Goal: Information Seeking & Learning: Learn about a topic

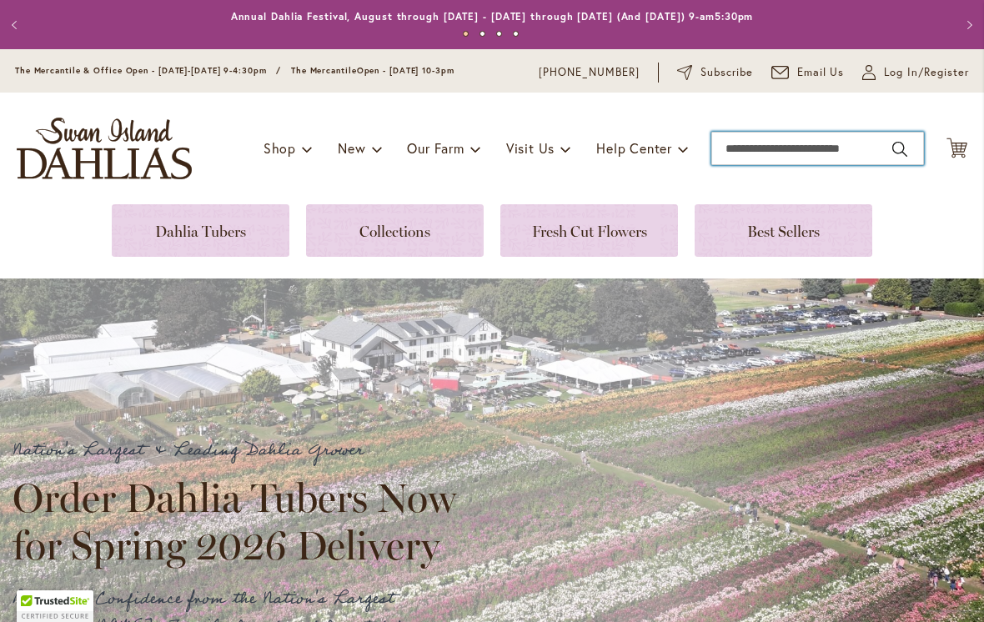
click at [714, 160] on input "Search" at bounding box center [817, 148] width 213 height 33
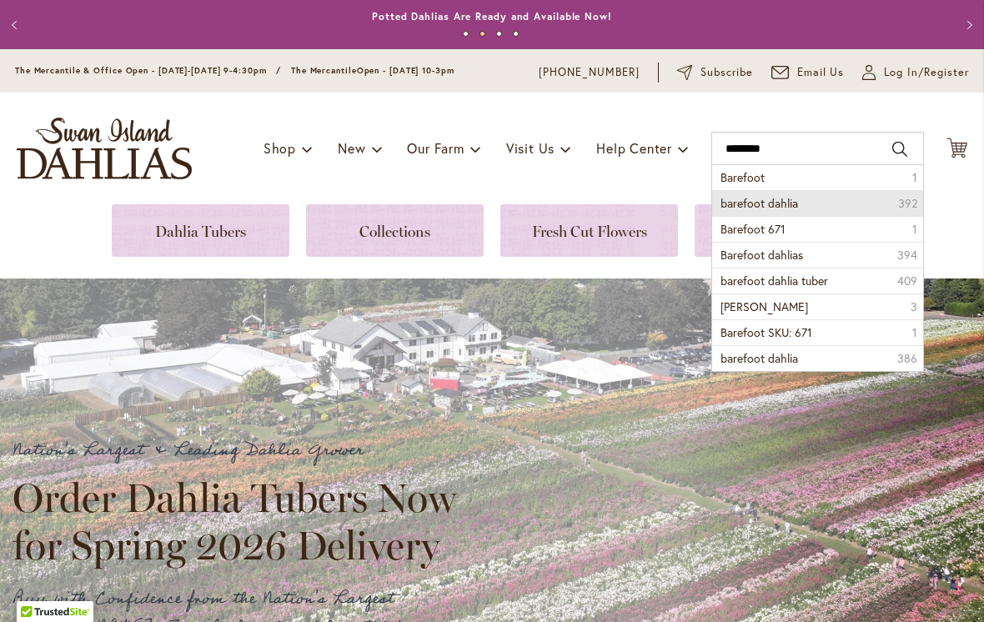
click at [783, 213] on li "barefoot dahlia 392" at bounding box center [817, 203] width 211 height 26
type input "**********"
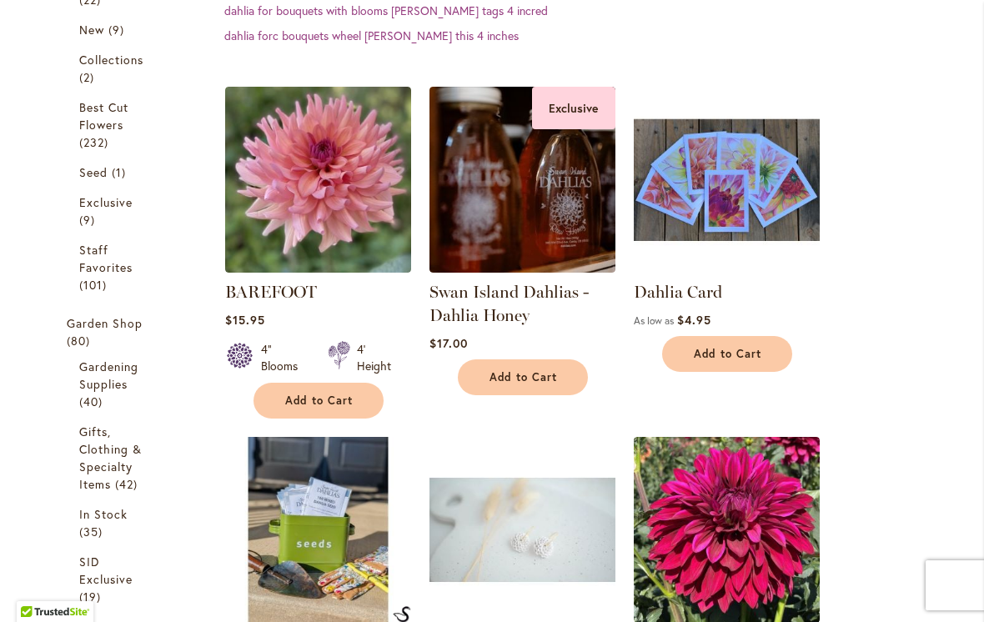
scroll to position [436, 0]
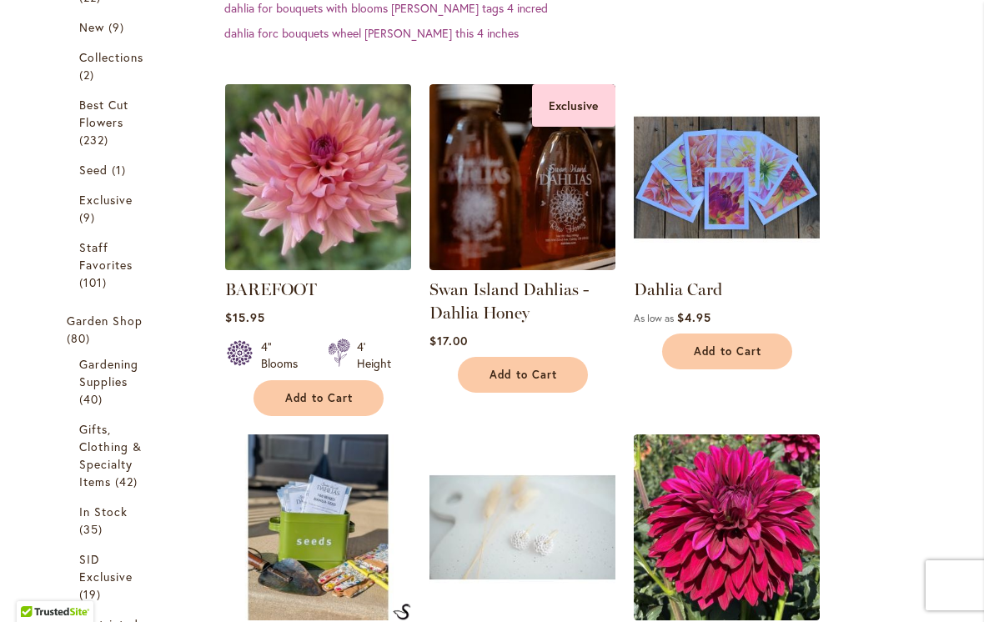
click at [349, 191] on img at bounding box center [317, 176] width 195 height 195
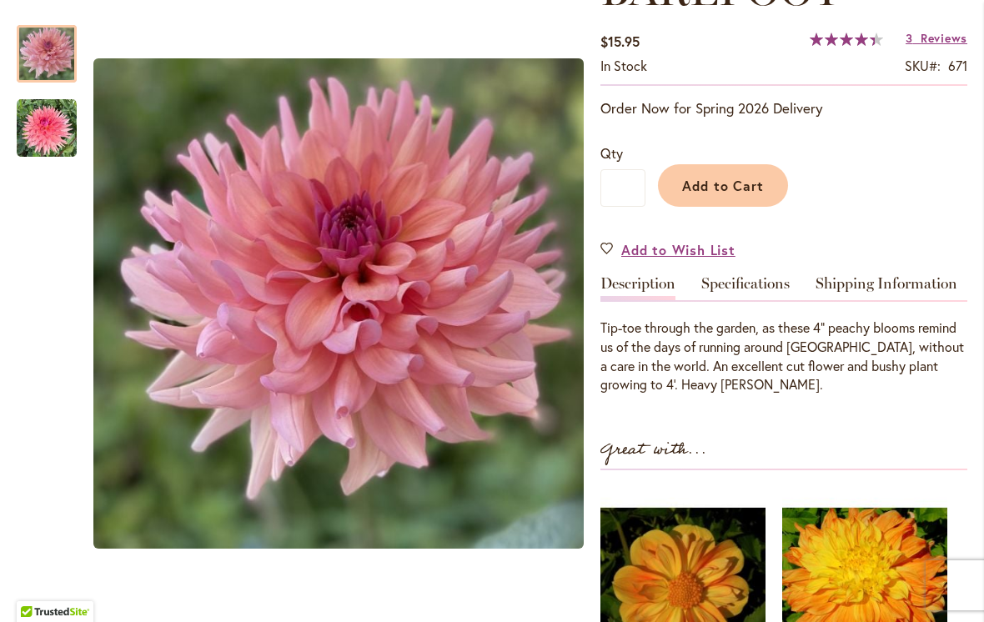
scroll to position [278, 0]
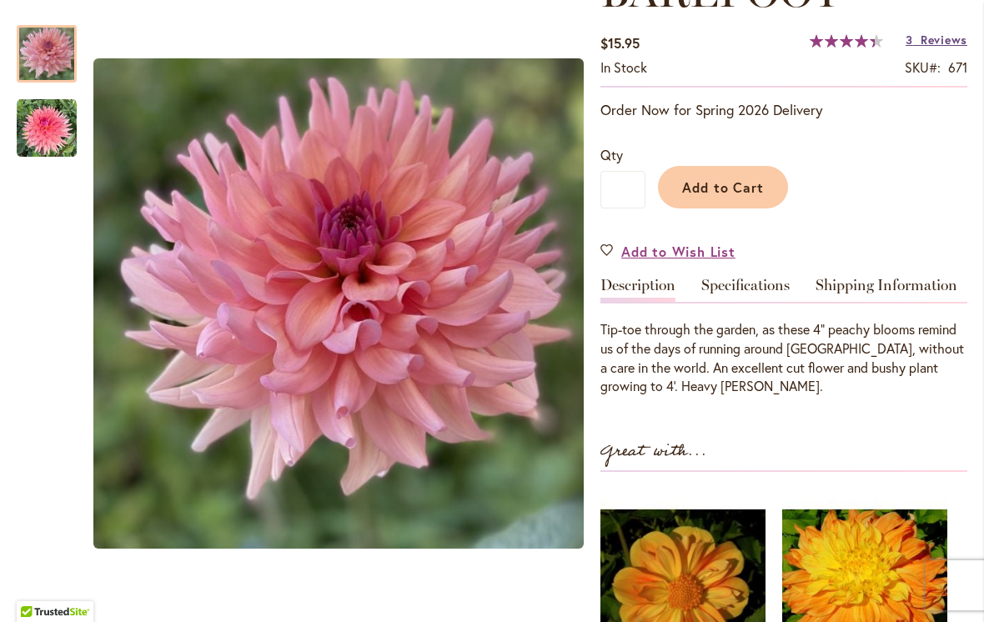
click at [936, 43] on span "Reviews" at bounding box center [943, 40] width 47 height 16
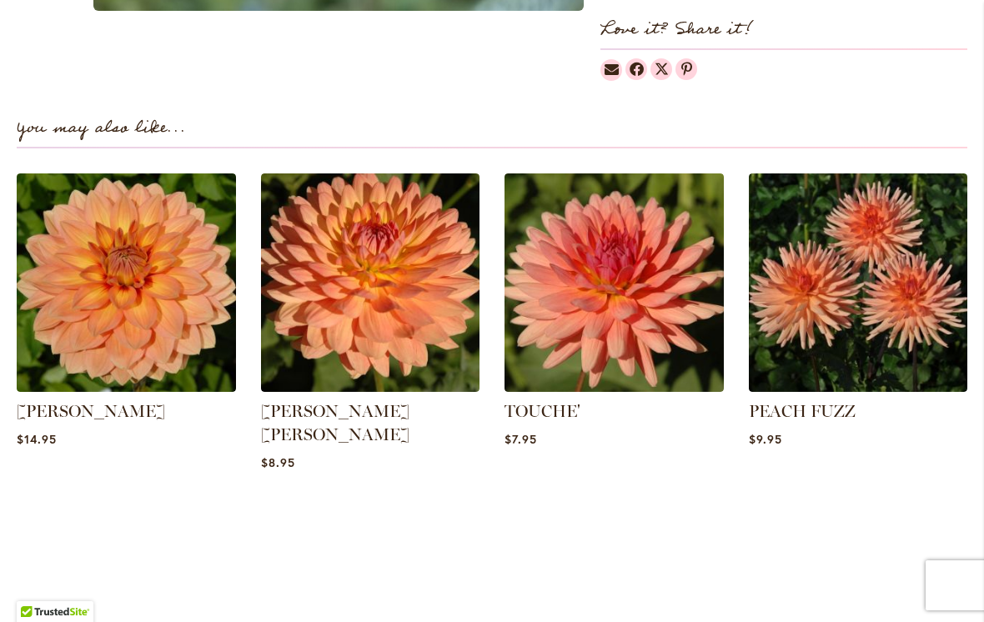
scroll to position [1094, 0]
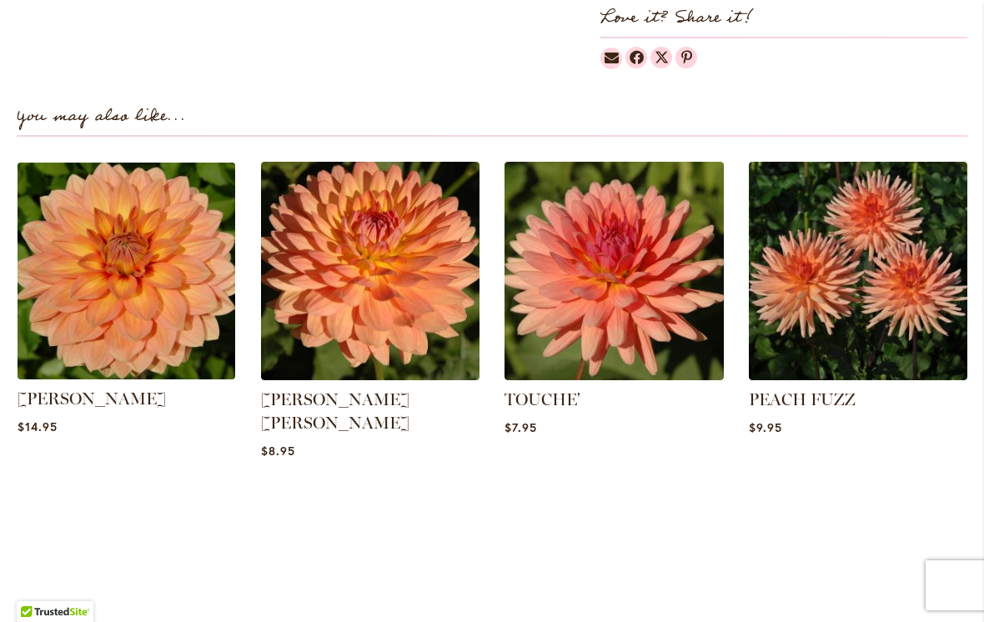
click at [158, 282] on img at bounding box center [126, 271] width 228 height 228
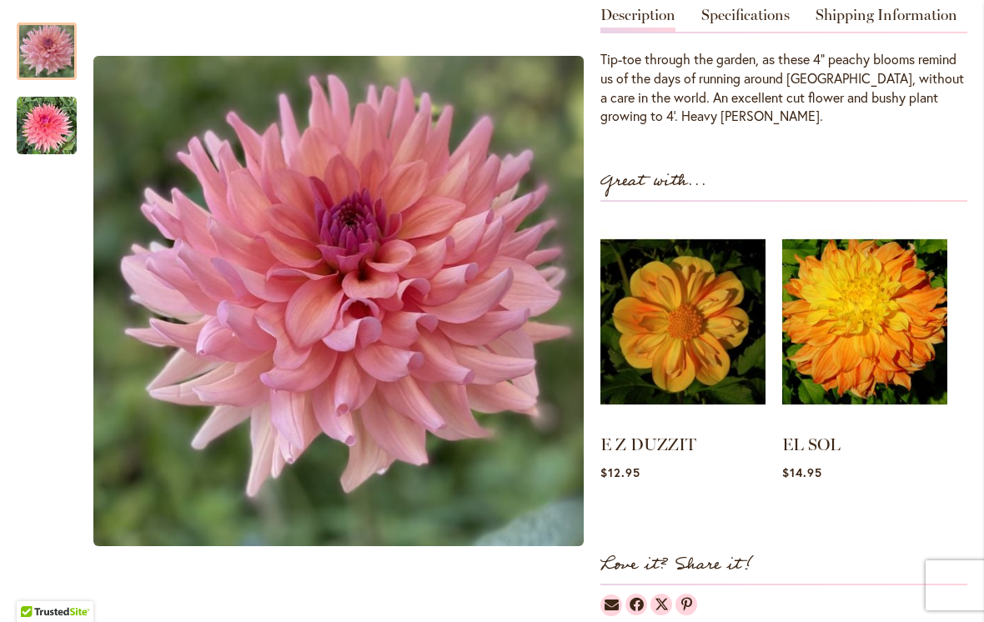
scroll to position [552, 0]
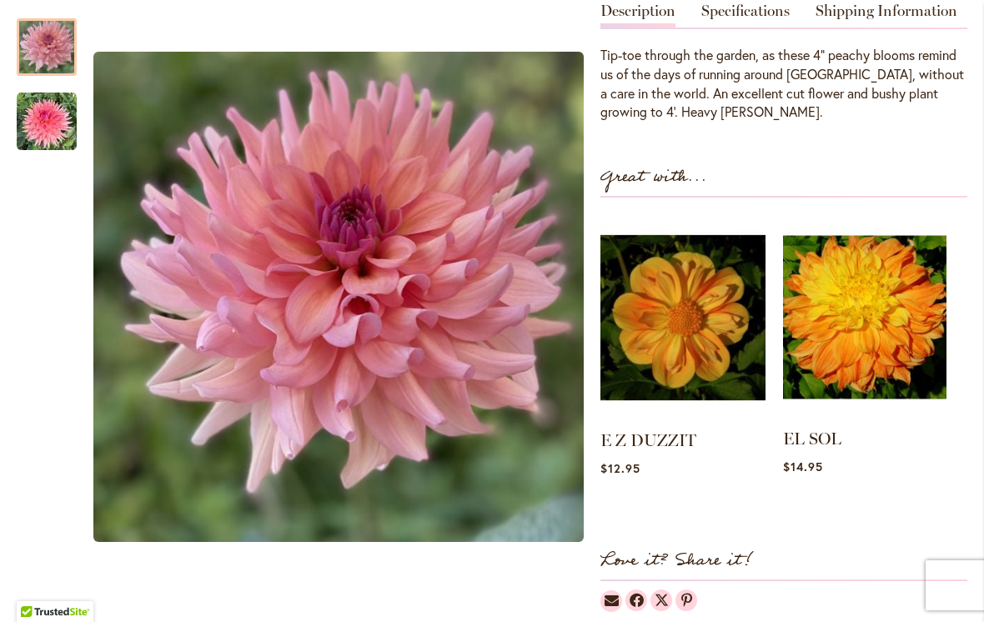
click at [881, 308] on img at bounding box center [864, 317] width 163 height 204
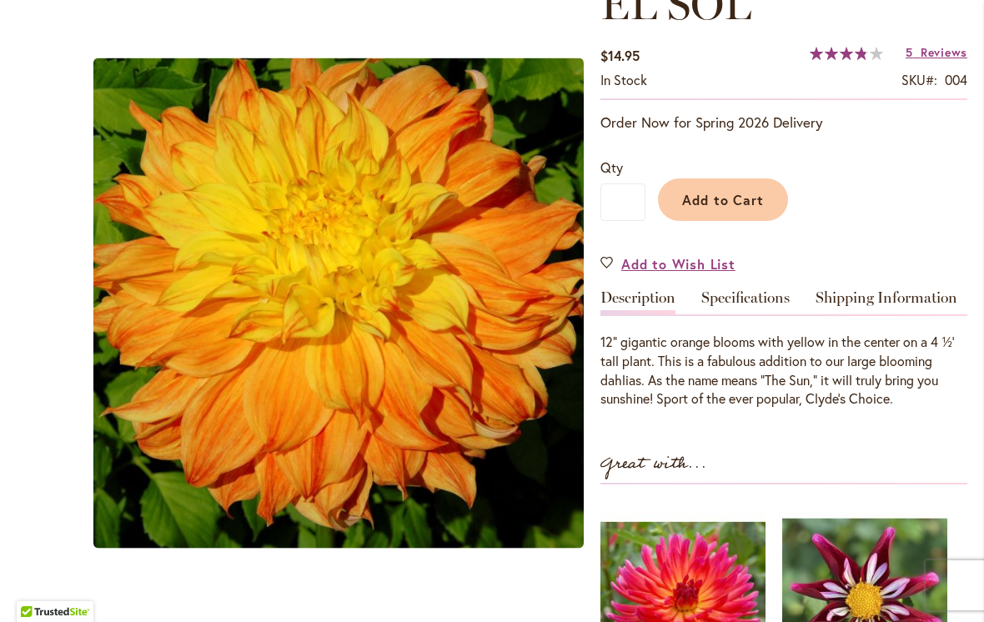
scroll to position [282, 0]
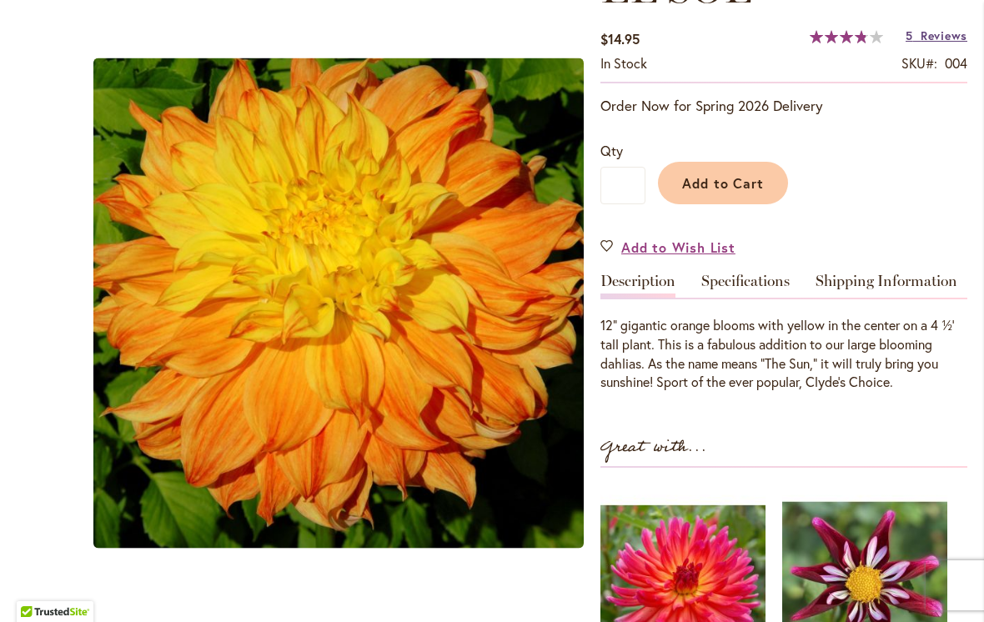
click at [941, 42] on span "Reviews" at bounding box center [943, 36] width 47 height 16
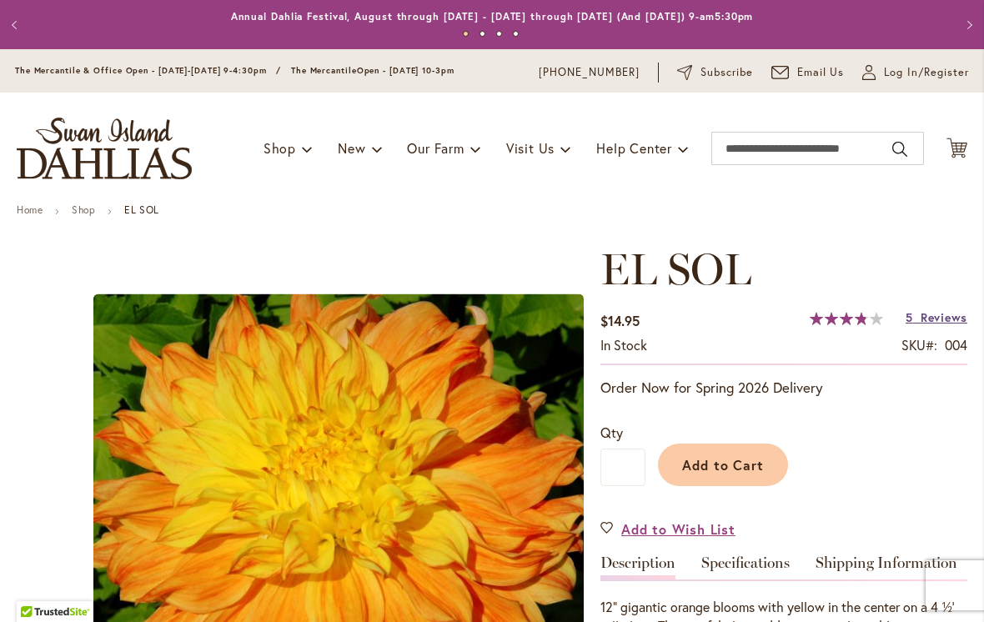
scroll to position [-2, 0]
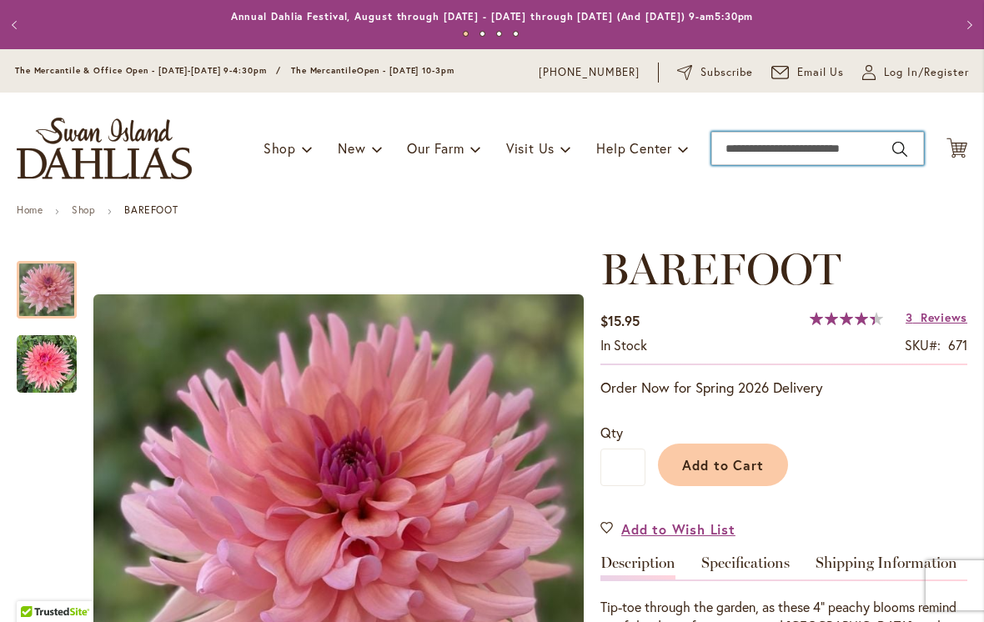
click at [734, 155] on input "Search" at bounding box center [817, 148] width 213 height 33
type input "*"
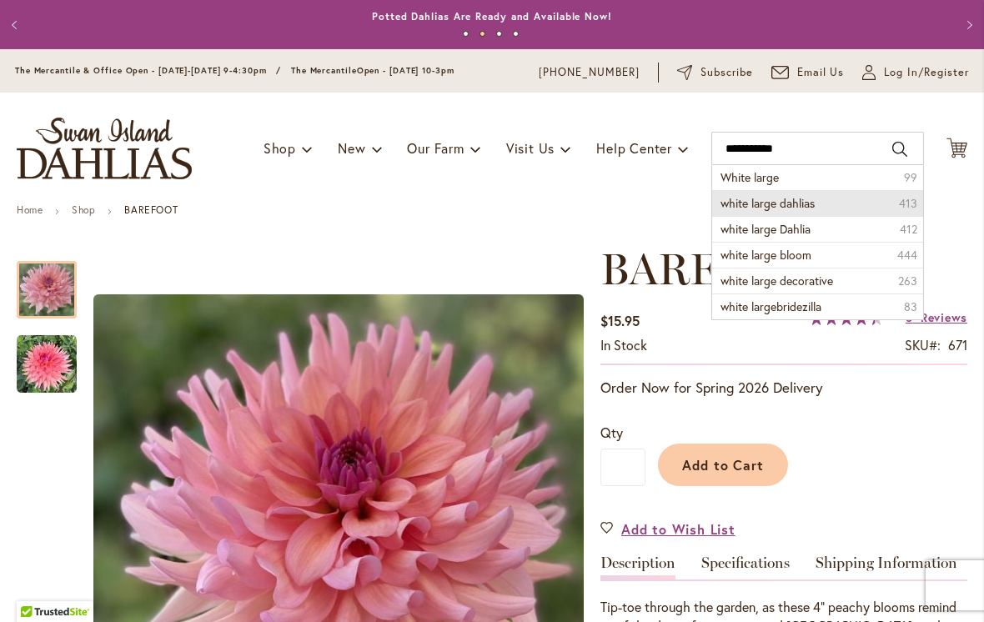
click at [802, 205] on span "white large dahlias" at bounding box center [767, 203] width 94 height 16
type input "**********"
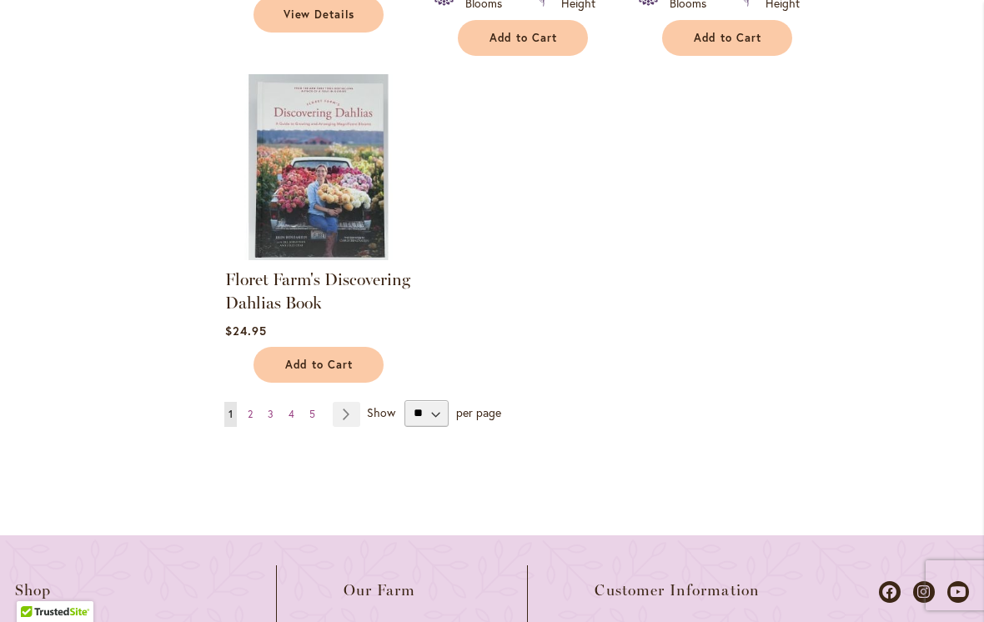
scroll to position [2304, 0]
click at [353, 403] on link "Page Next" at bounding box center [347, 415] width 28 height 25
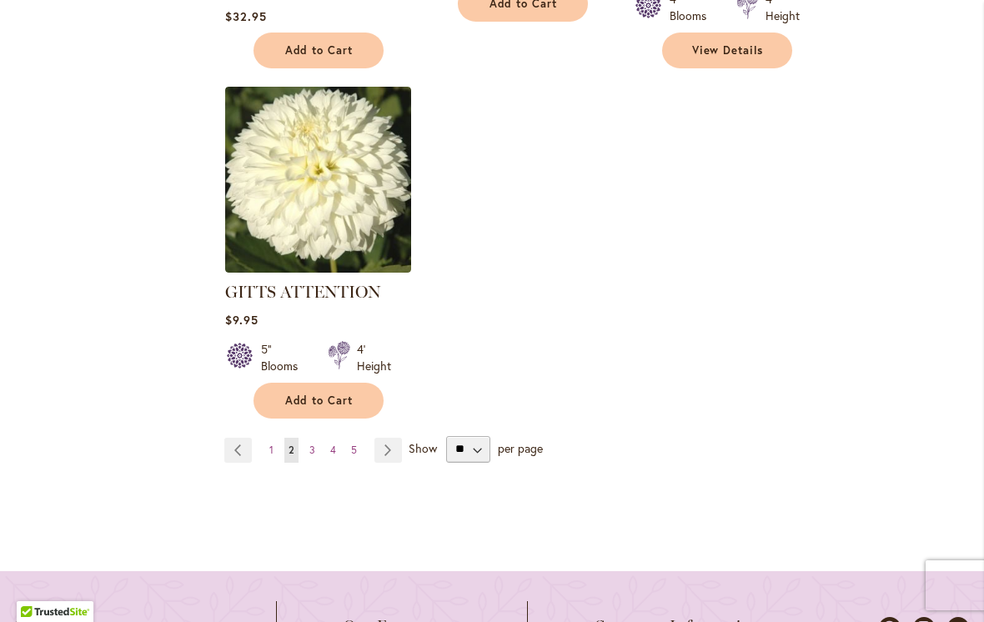
scroll to position [2331, 0]
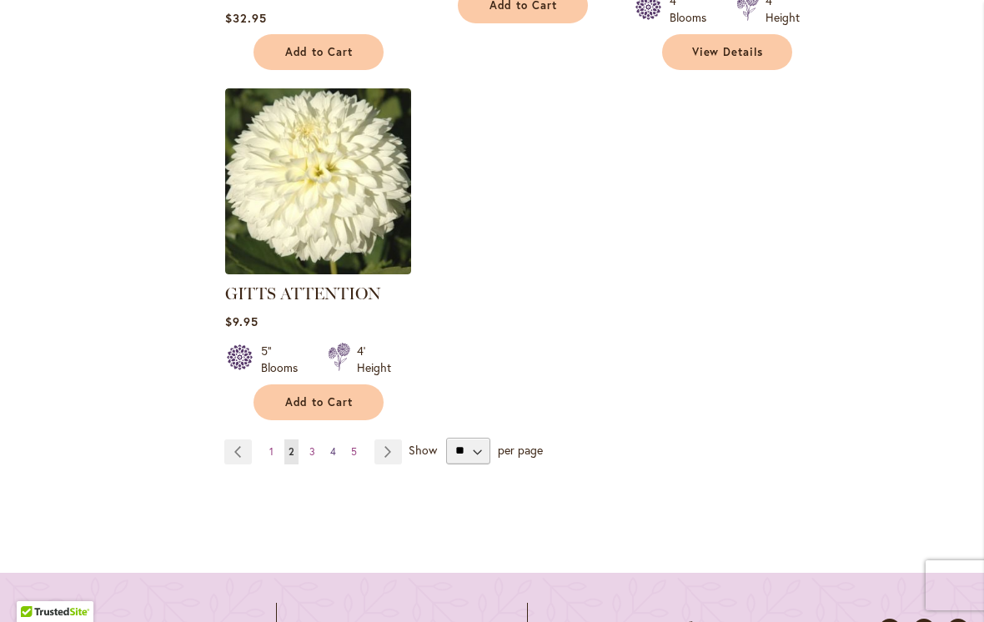
click at [327, 449] on link "Page 4" at bounding box center [333, 451] width 14 height 25
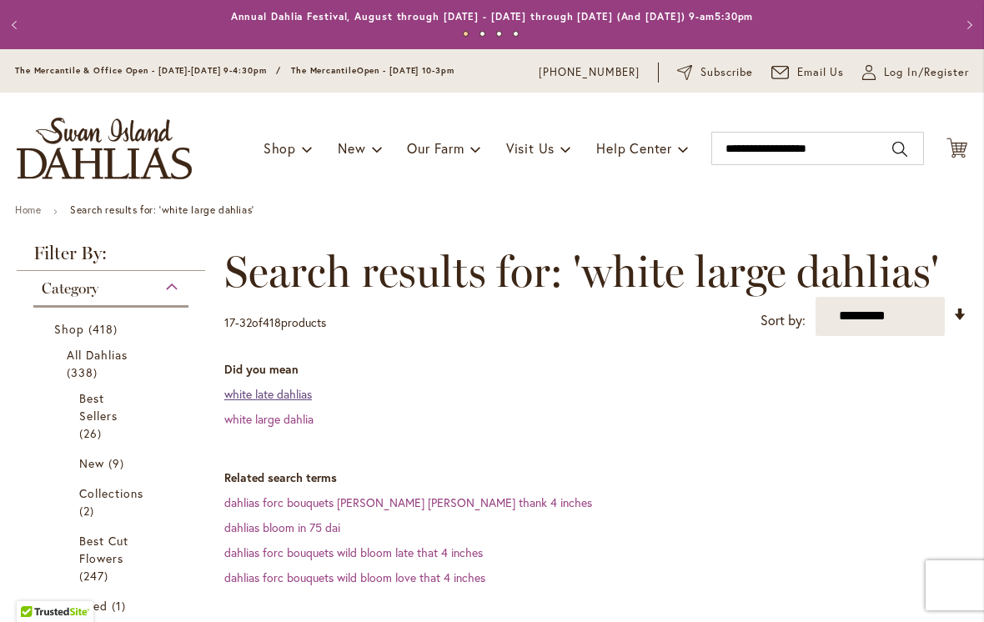
click at [312, 401] on link "white late dahlias" at bounding box center [268, 394] width 88 height 16
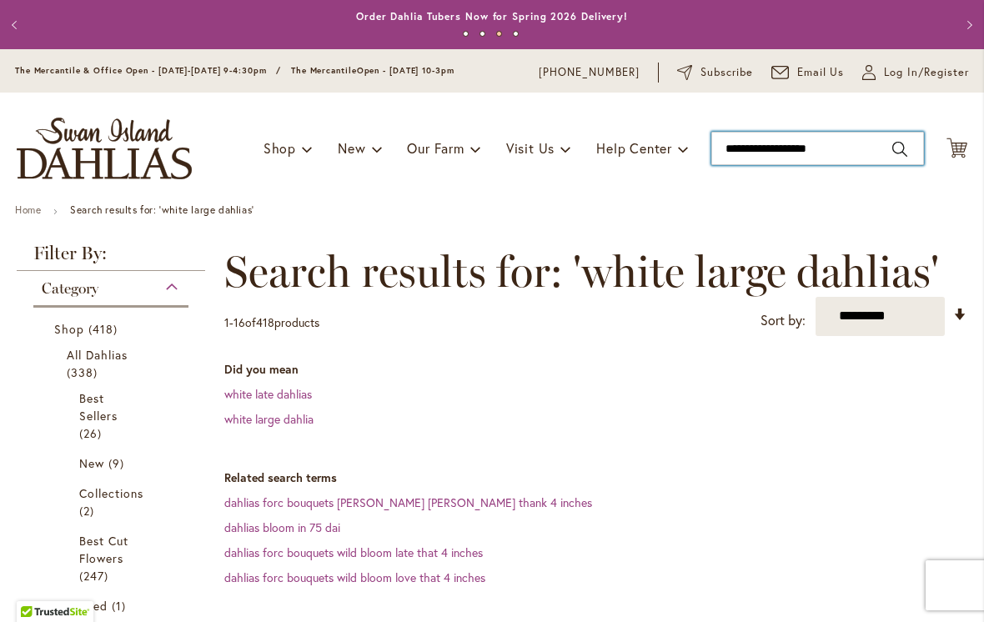
click at [867, 155] on input "**********" at bounding box center [817, 148] width 213 height 33
type input "*"
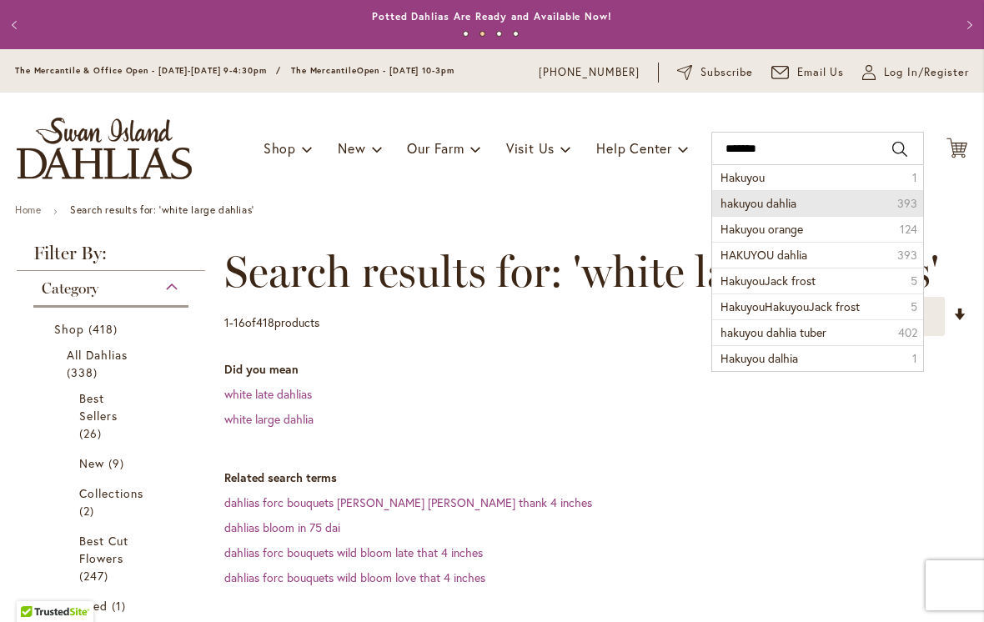
click at [794, 209] on span "hakuyou dahlia" at bounding box center [758, 203] width 76 height 16
type input "**********"
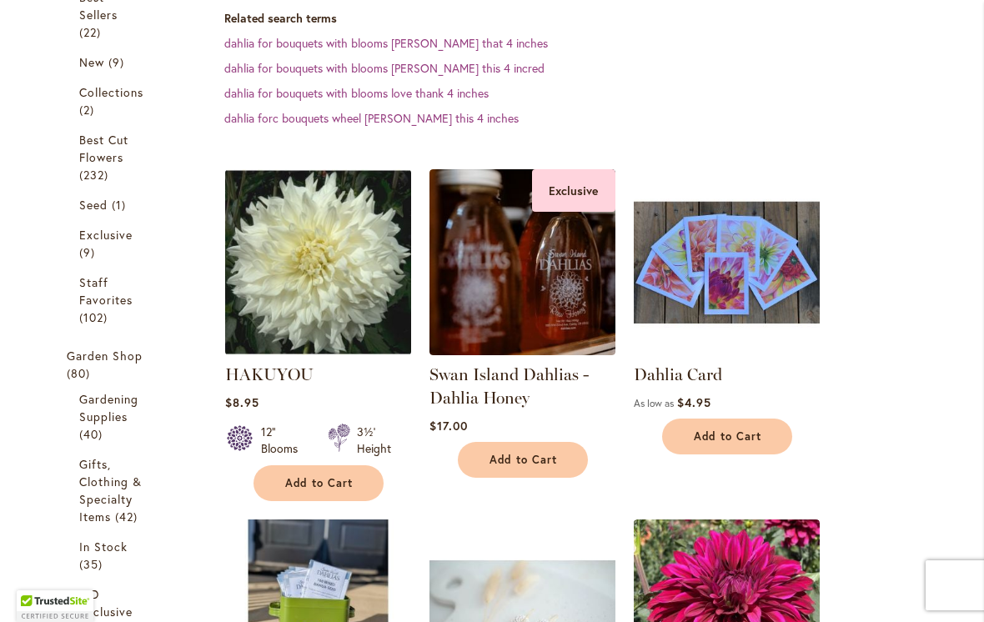
scroll to position [403, 0]
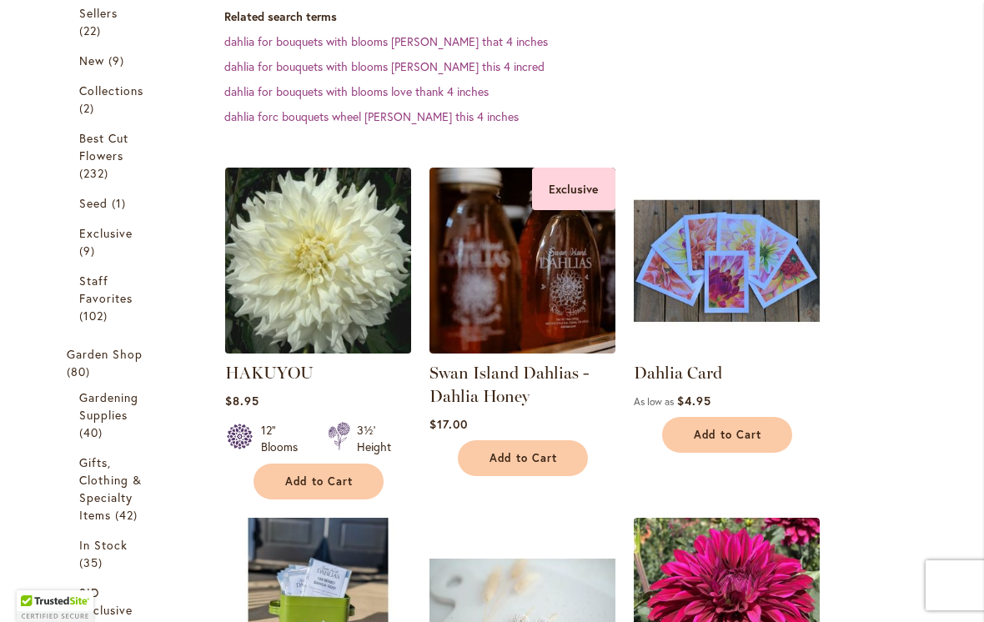
click at [327, 214] on img at bounding box center [317, 260] width 195 height 195
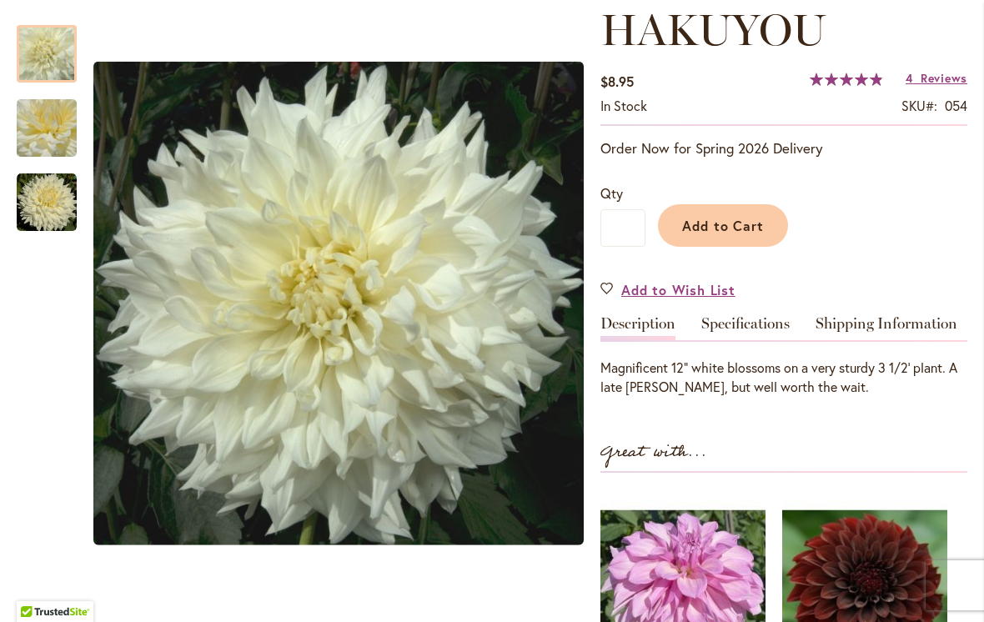
scroll to position [240, 0]
click at [942, 79] on span "Reviews" at bounding box center [943, 77] width 47 height 16
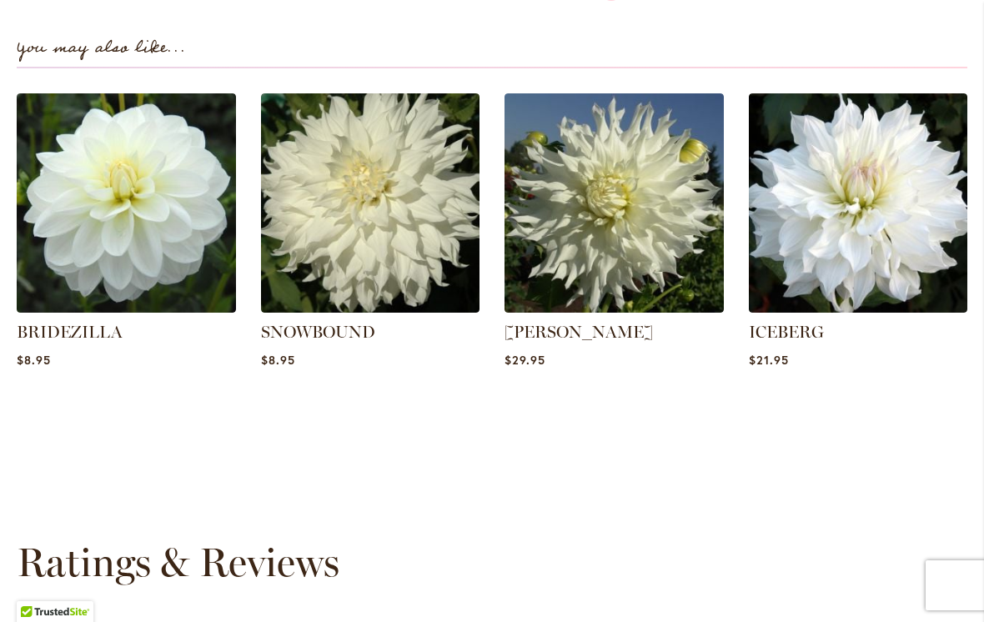
scroll to position [971, 0]
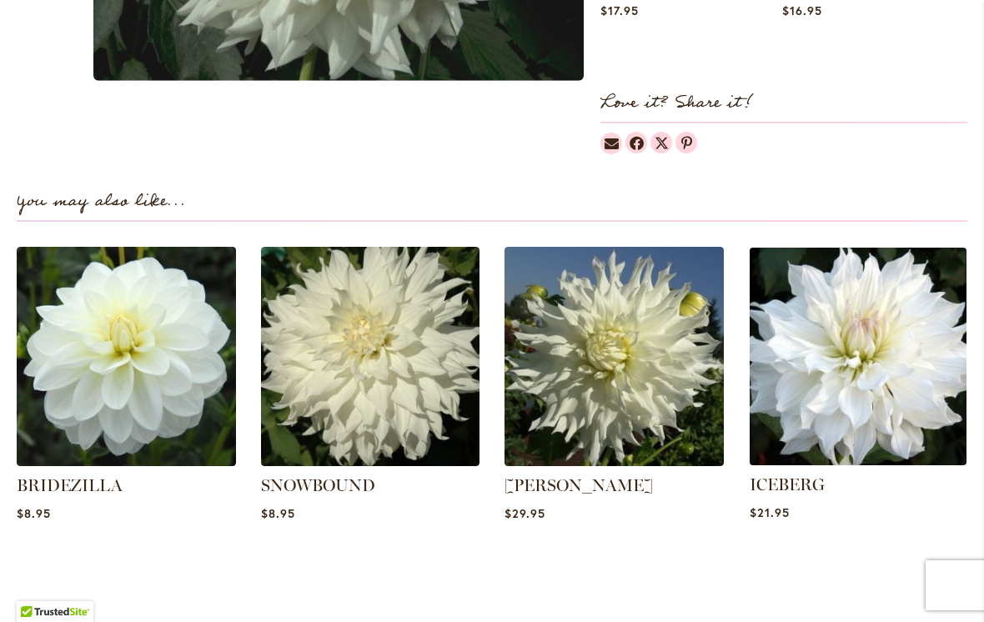
click at [866, 373] on img at bounding box center [858, 357] width 228 height 228
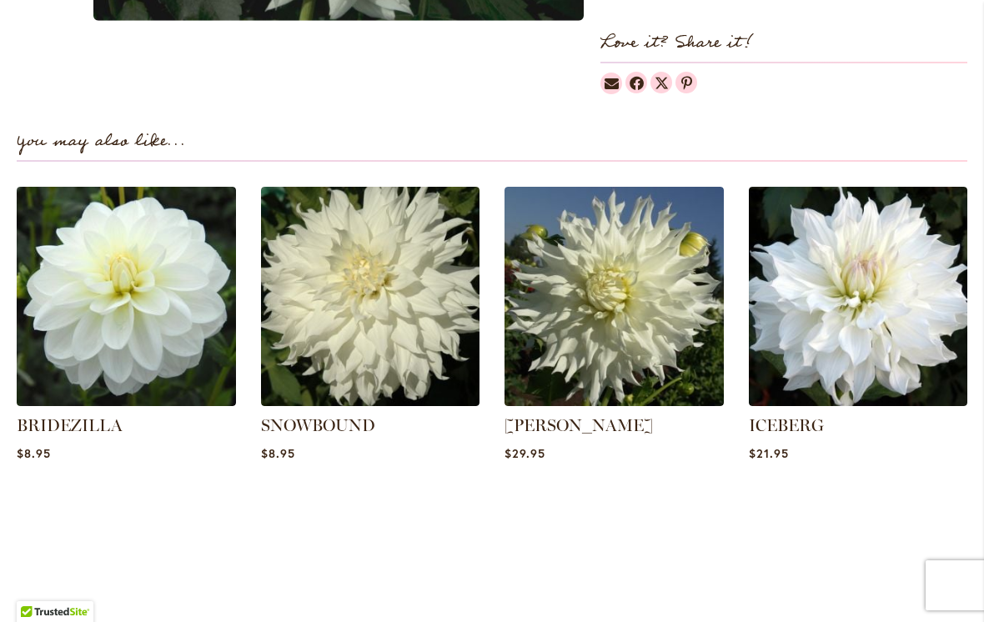
scroll to position [1032, 0]
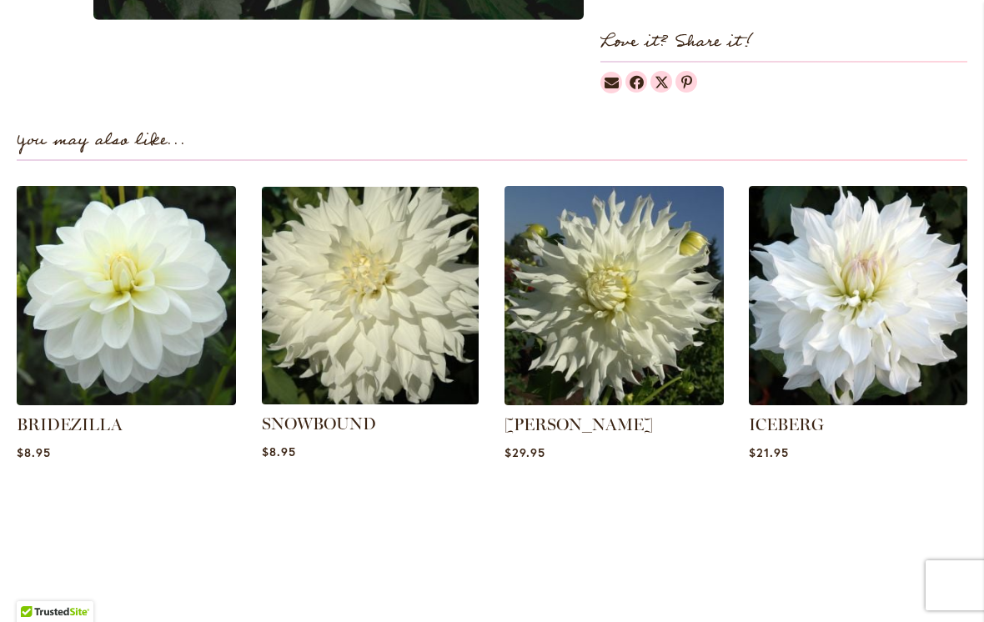
click at [358, 318] on img at bounding box center [370, 296] width 228 height 228
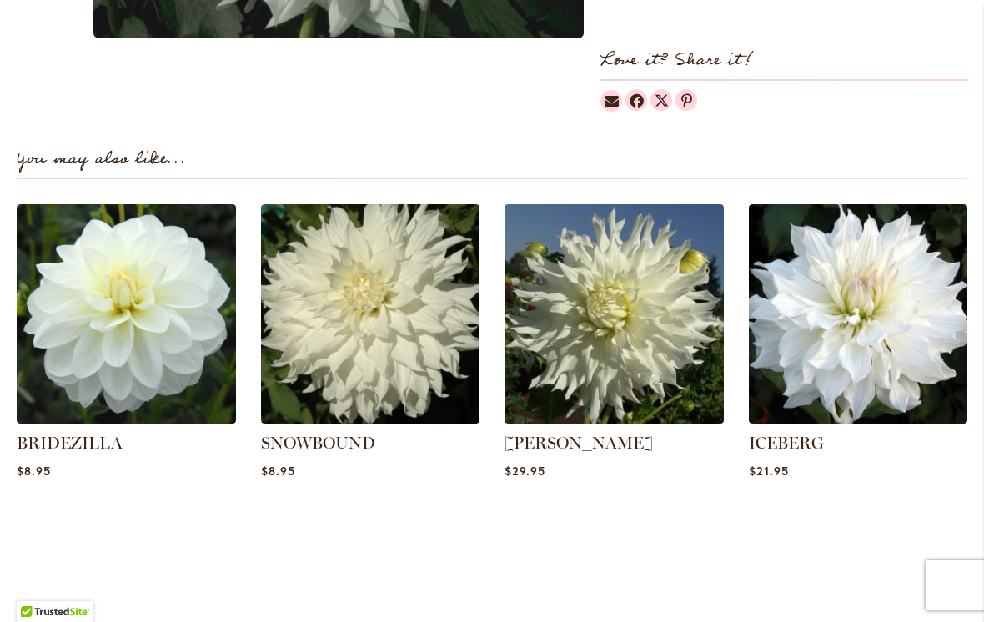
scroll to position [1014, 0]
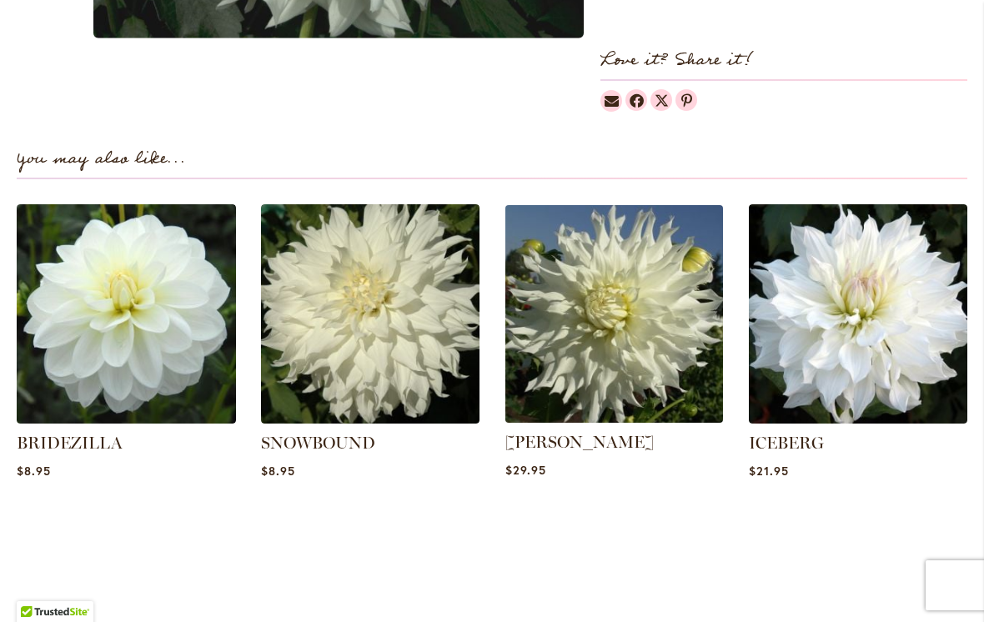
click at [637, 334] on img at bounding box center [613, 314] width 228 height 228
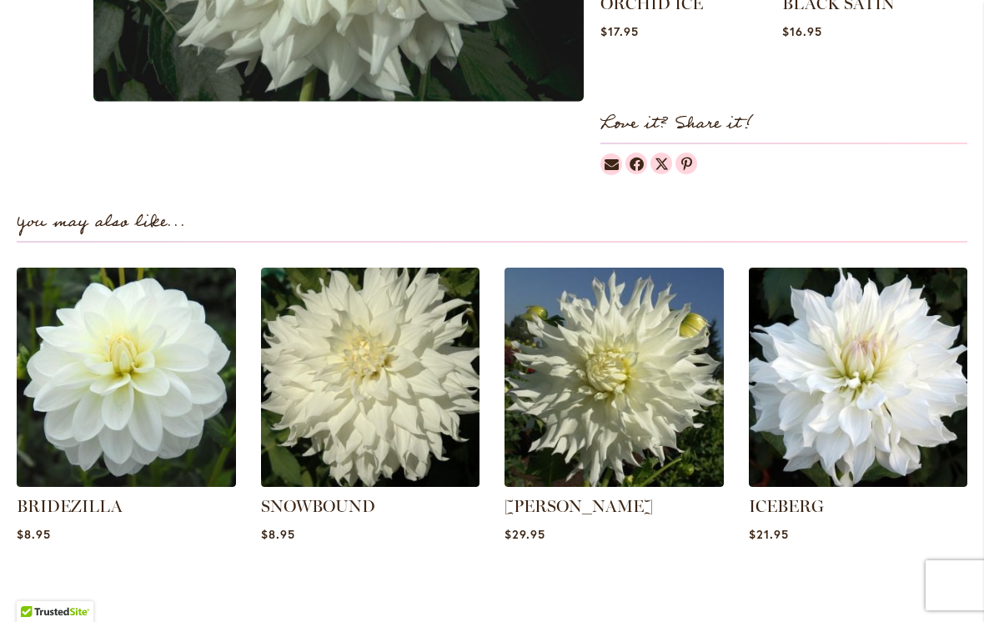
scroll to position [957, 0]
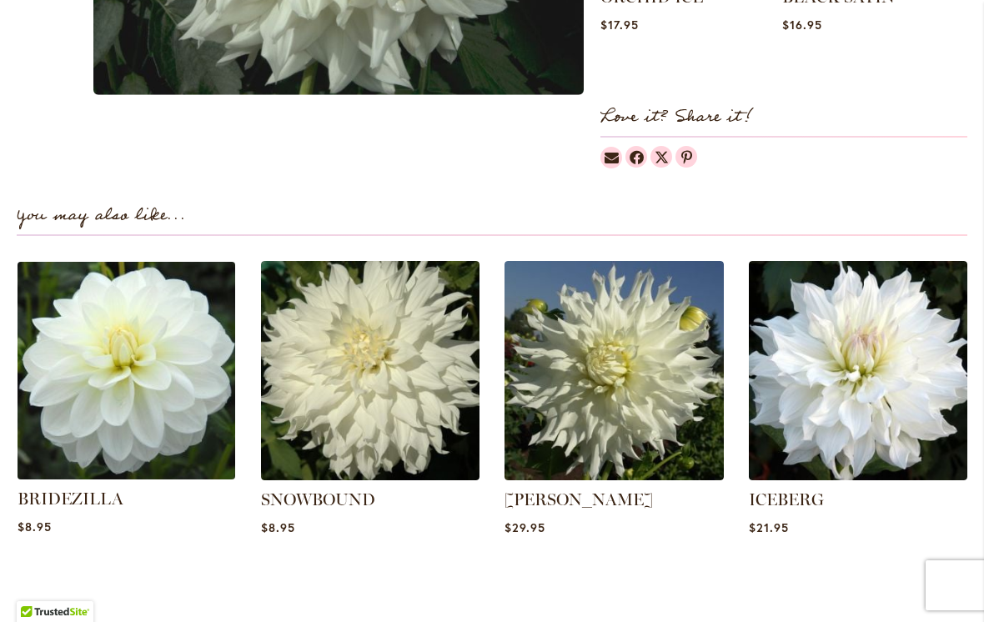
click at [143, 355] on img at bounding box center [126, 371] width 228 height 228
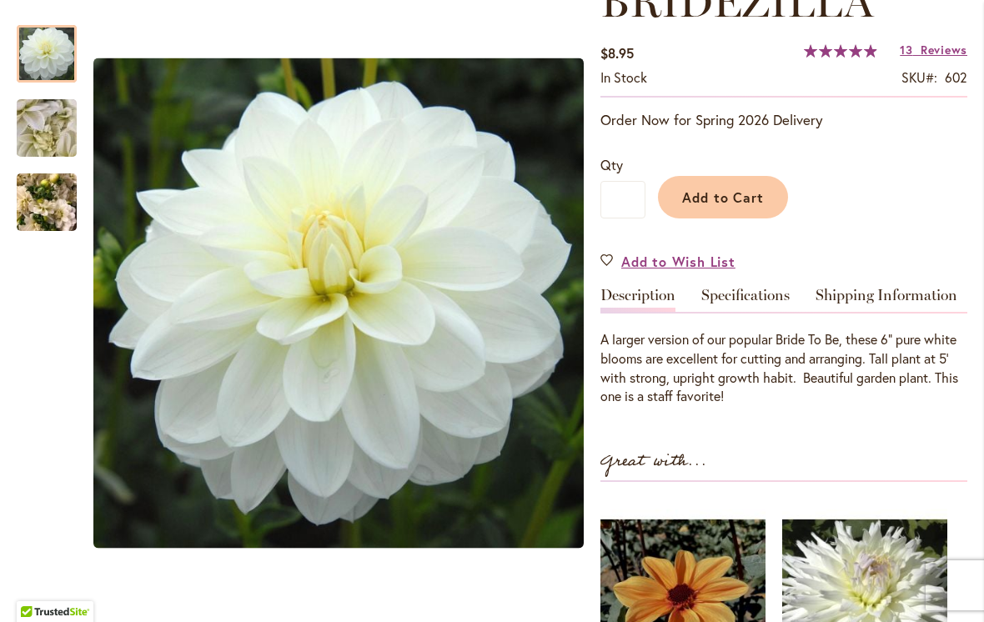
scroll to position [259, 0]
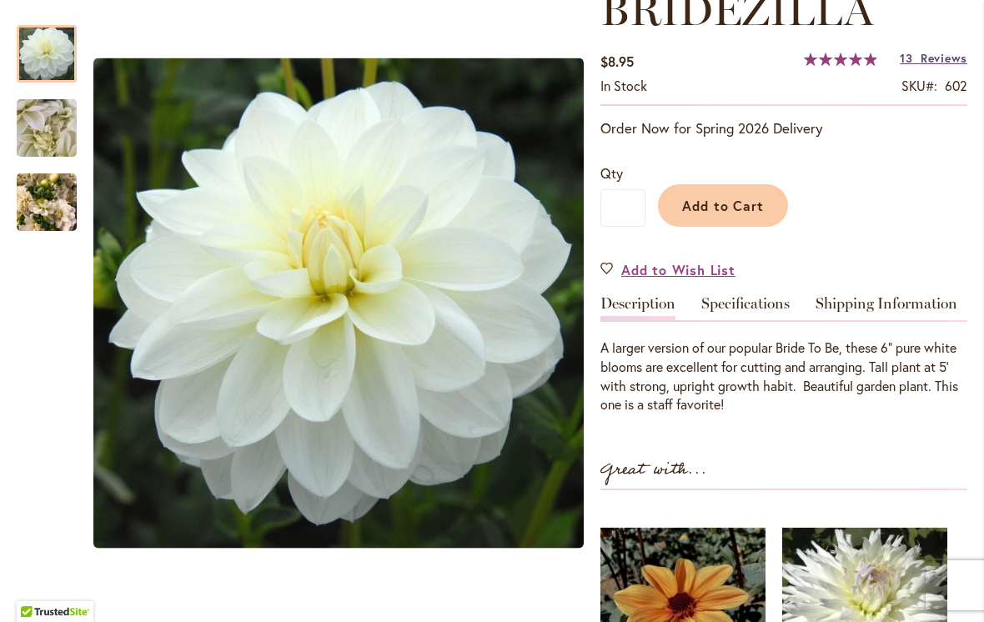
click at [951, 60] on span "Reviews" at bounding box center [943, 58] width 47 height 16
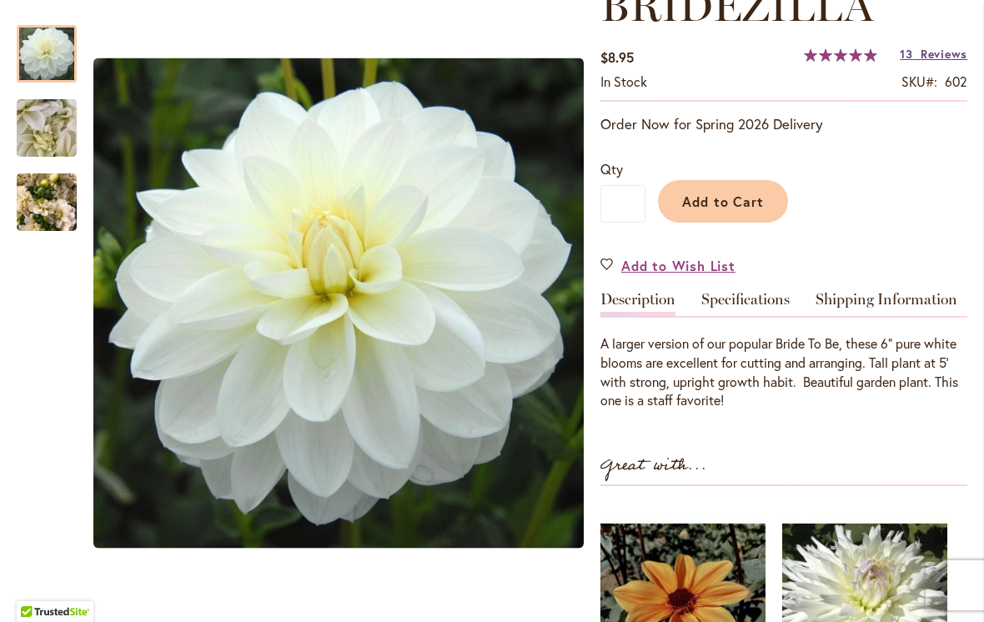
scroll to position [145, 0]
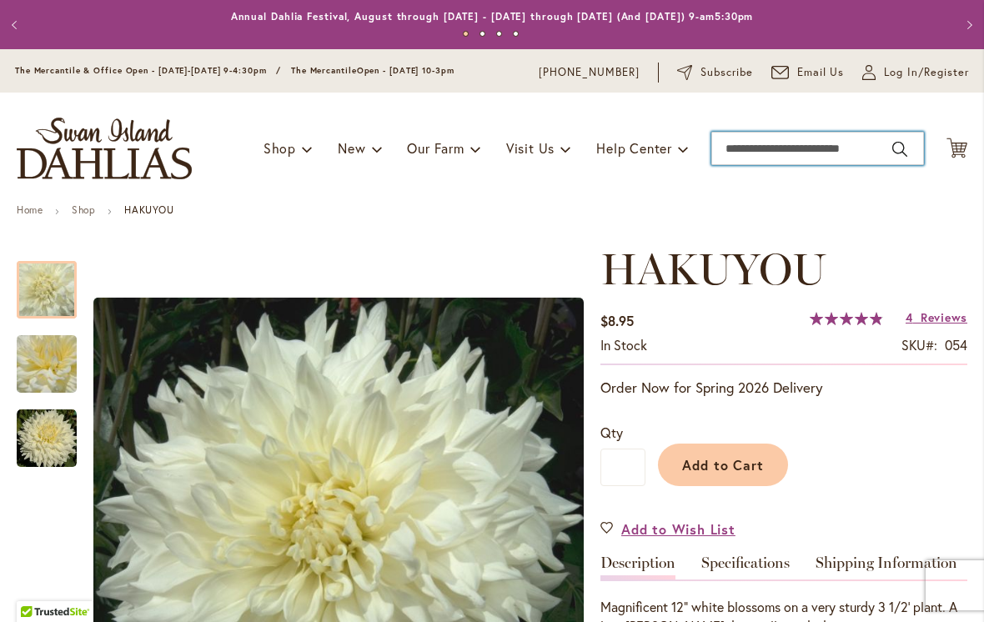
click at [738, 150] on input "Search" at bounding box center [817, 148] width 213 height 33
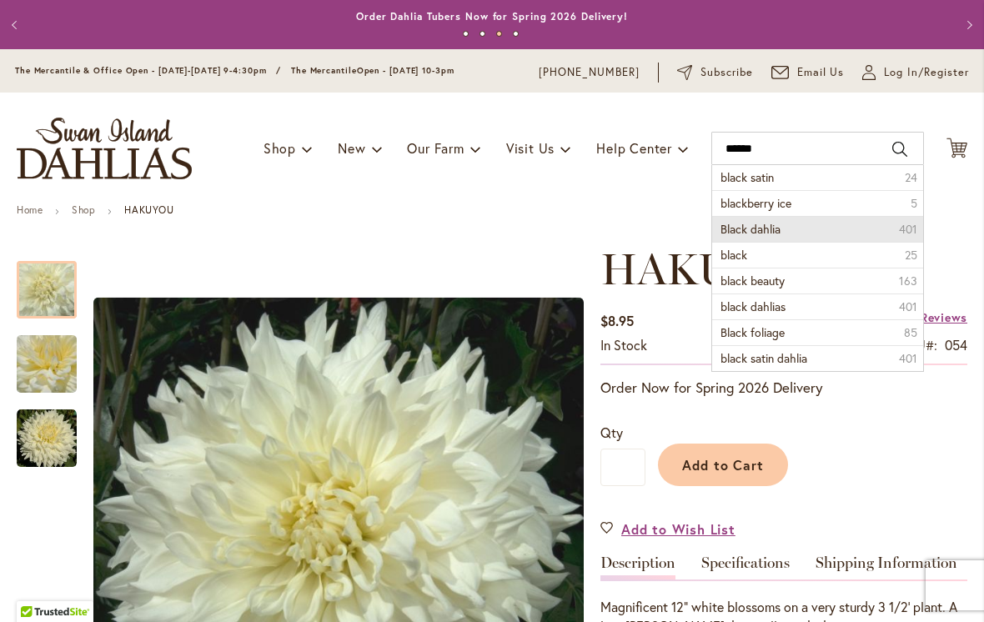
click at [802, 236] on li "Black dahlia 401" at bounding box center [817, 229] width 211 height 26
type input "**********"
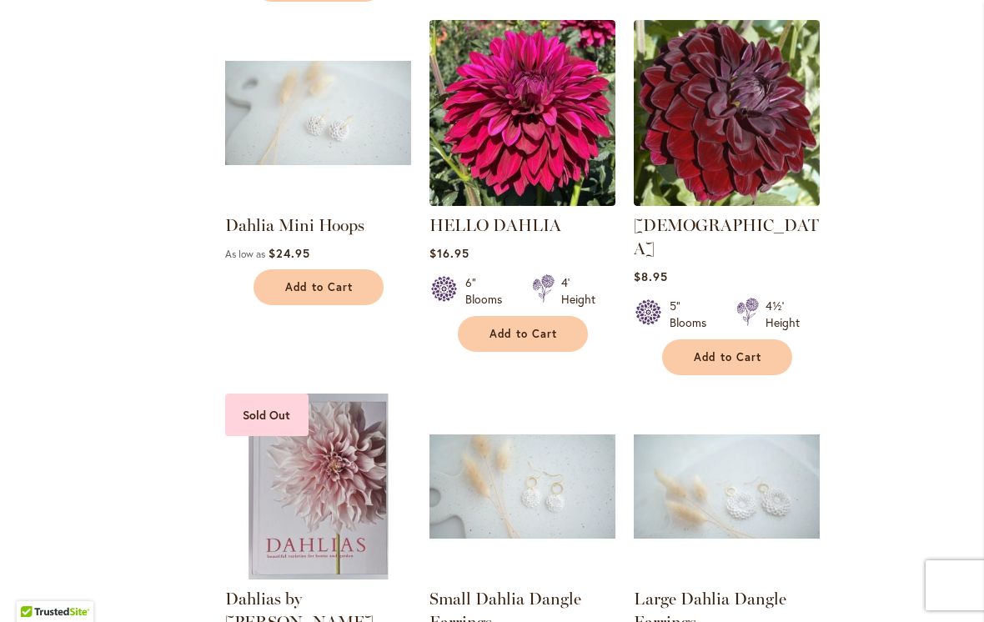
scroll to position [1552, 0]
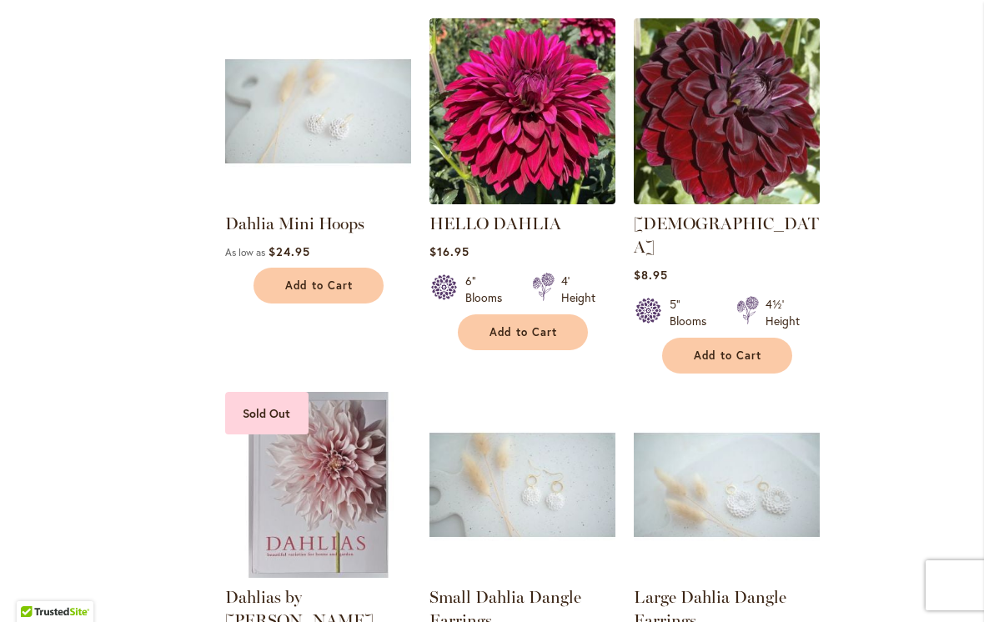
click at [736, 119] on img at bounding box center [725, 110] width 195 height 195
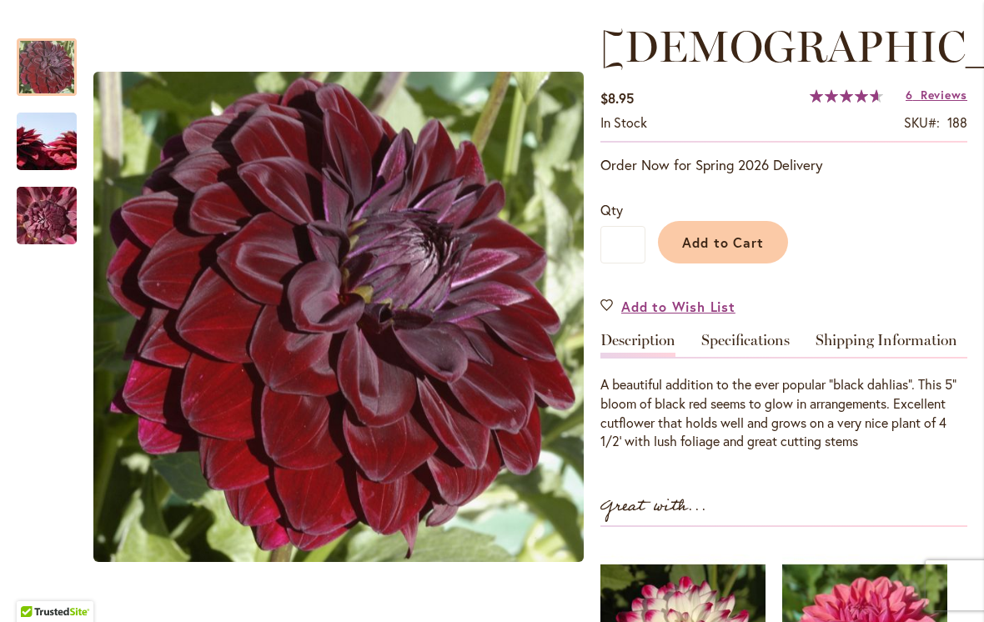
scroll to position [211, 0]
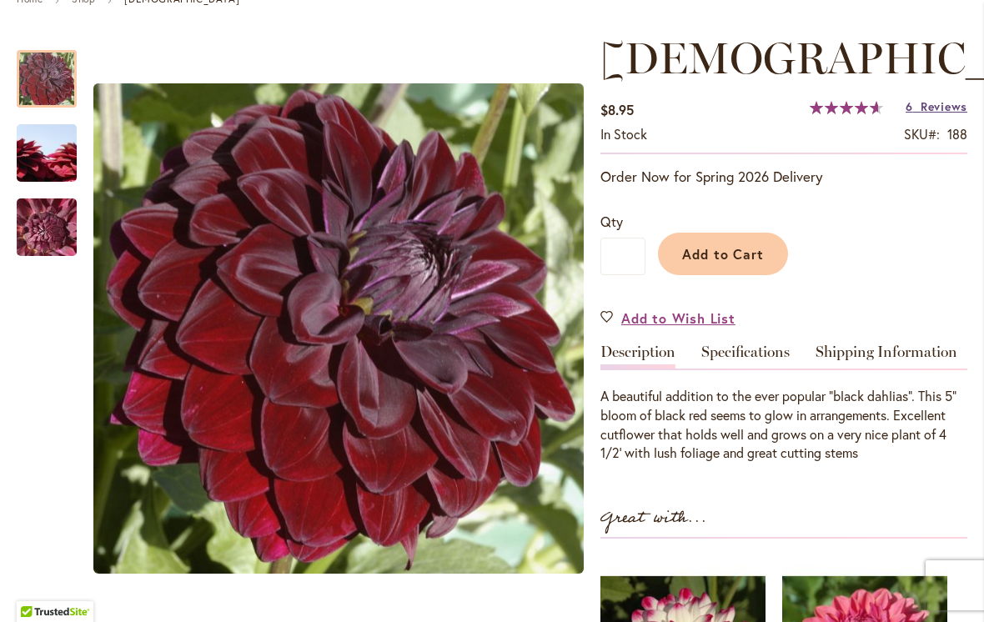
click at [948, 109] on span "Reviews" at bounding box center [943, 106] width 47 height 16
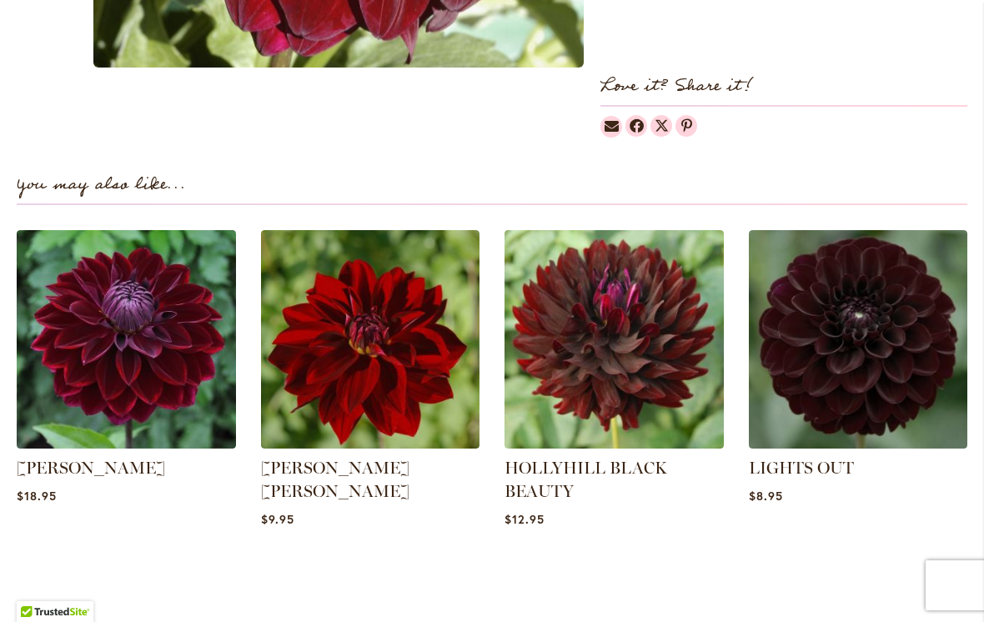
scroll to position [1034, 0]
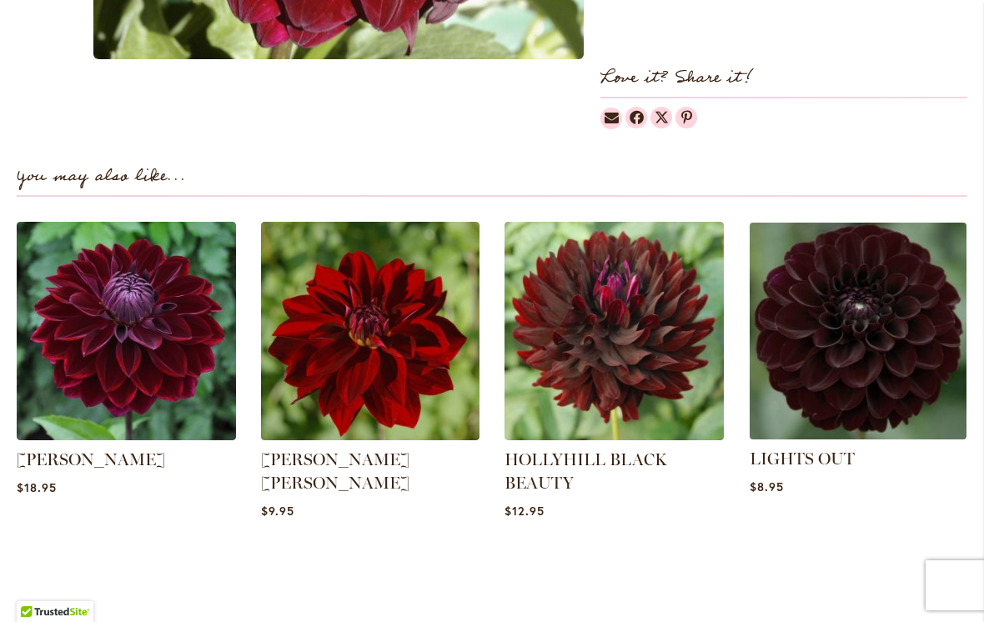
click at [868, 360] on img at bounding box center [858, 331] width 228 height 228
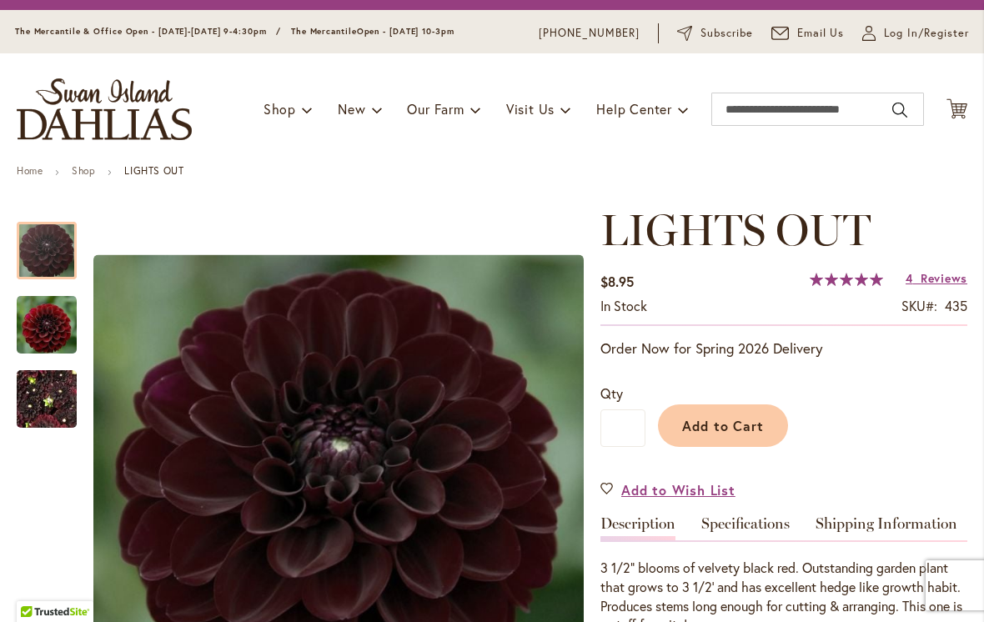
scroll to position [43, 0]
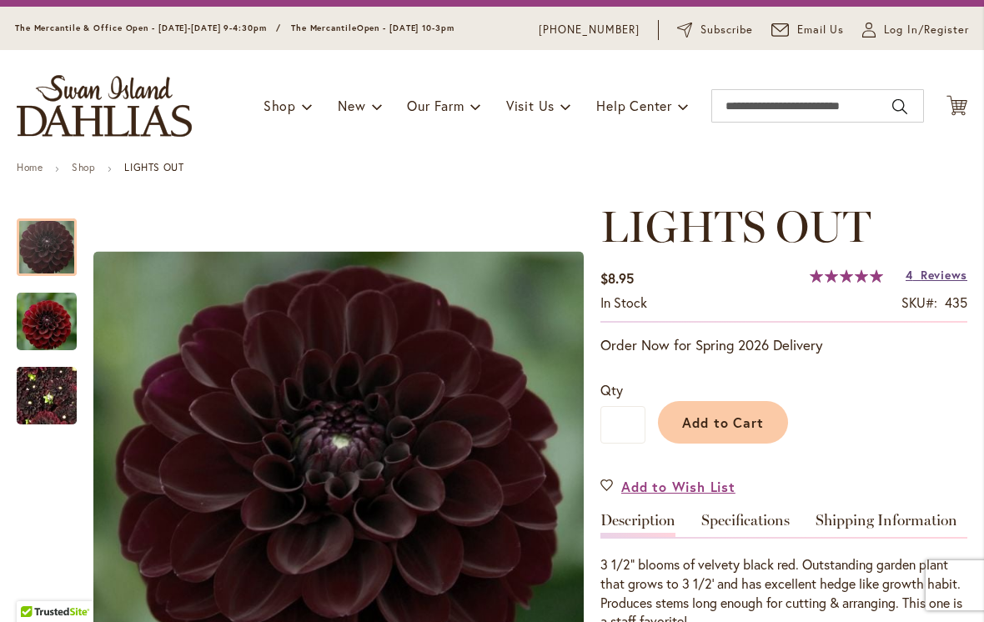
click at [947, 279] on span "Reviews" at bounding box center [943, 275] width 47 height 16
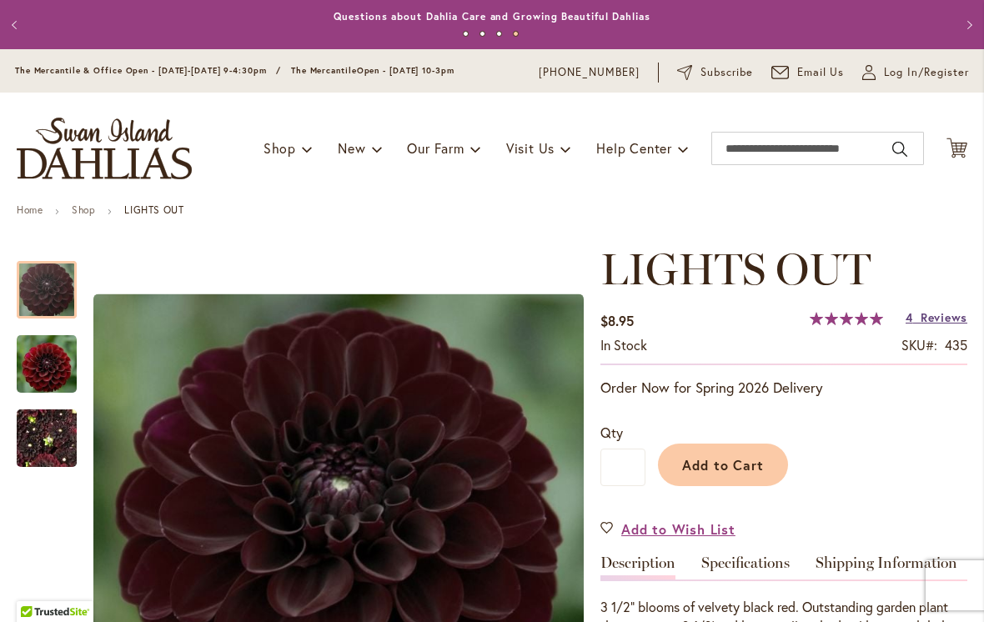
scroll to position [0, 0]
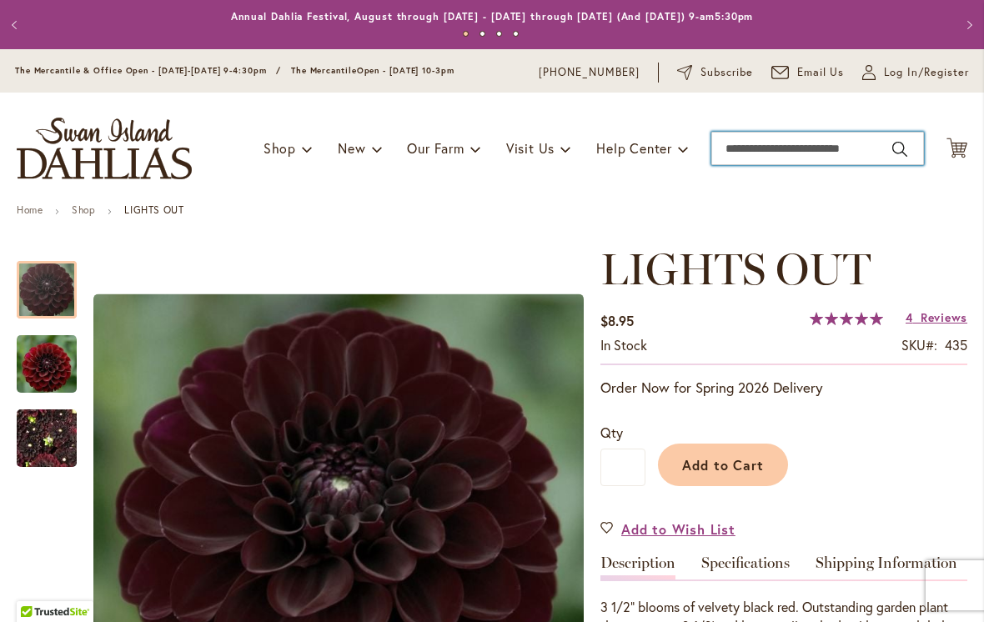
click at [732, 148] on input "Search" at bounding box center [817, 148] width 213 height 33
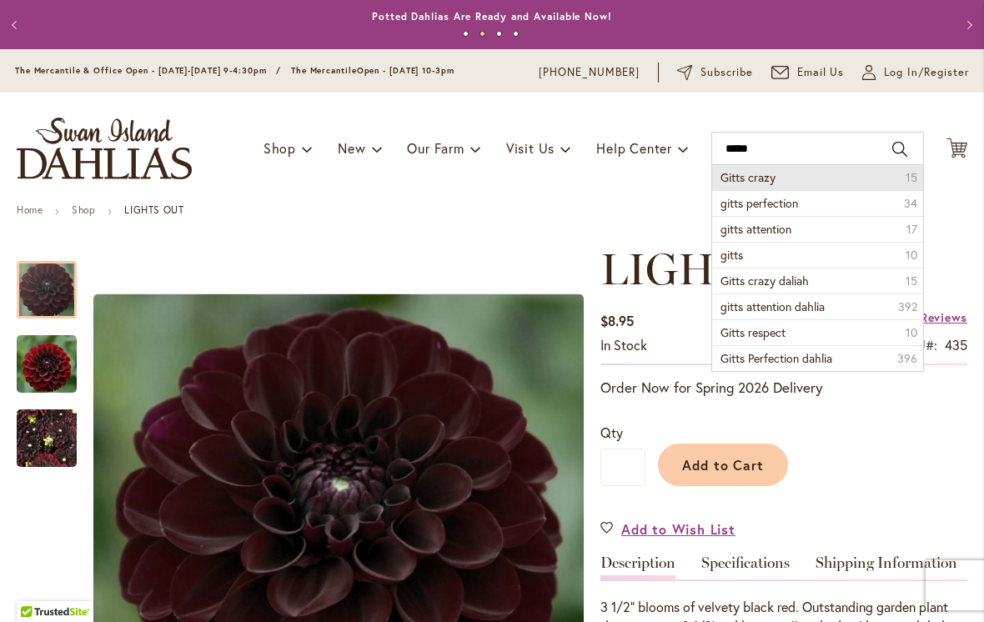
click at [845, 183] on li "Gitts crazy 15" at bounding box center [817, 177] width 211 height 25
type input "**********"
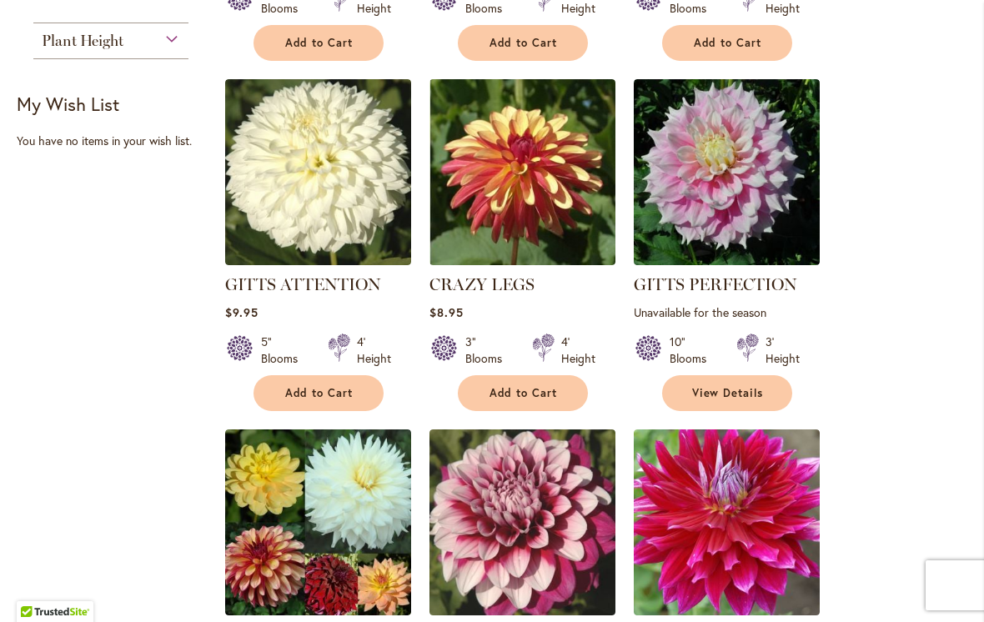
scroll to position [780, 0]
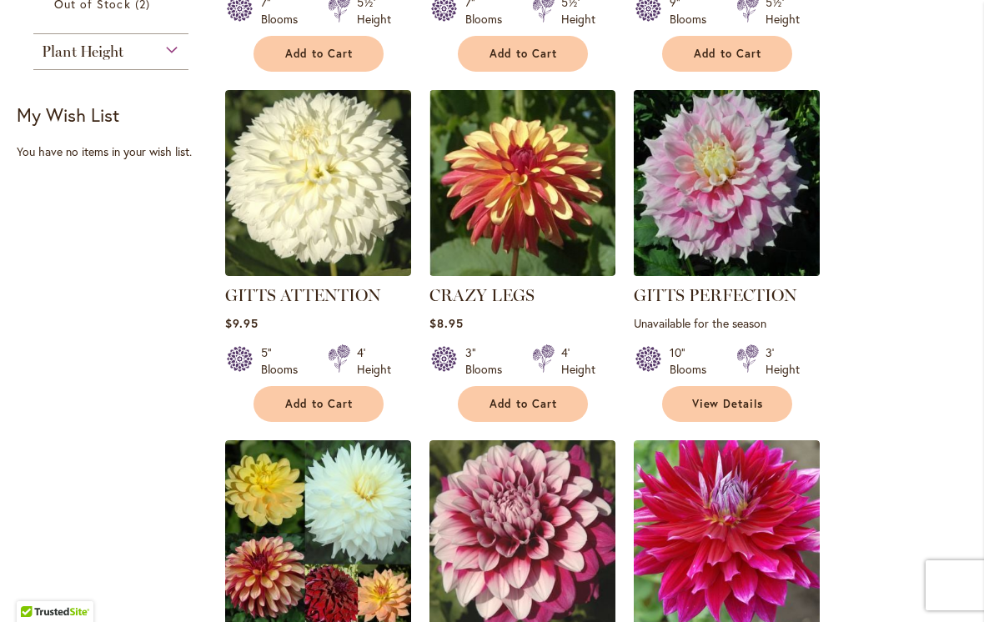
click at [754, 185] on img at bounding box center [725, 182] width 195 height 195
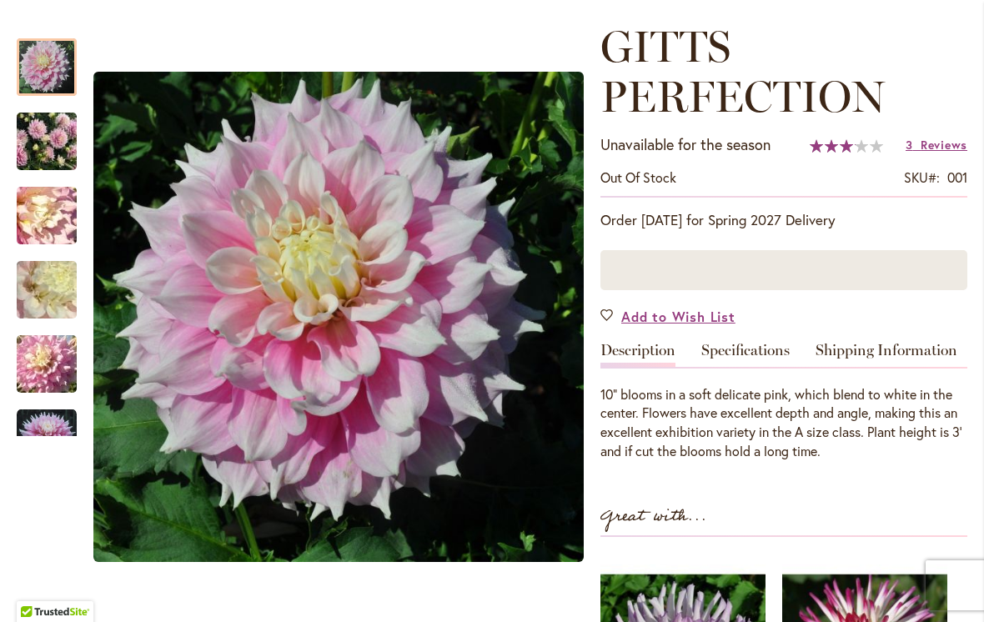
scroll to position [224, 0]
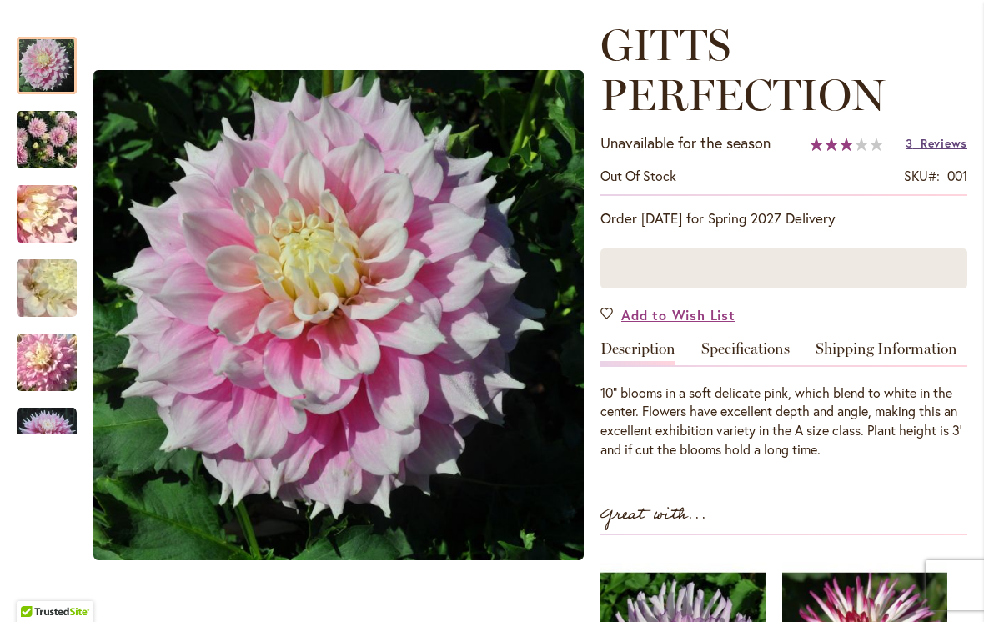
click at [949, 143] on span "Reviews" at bounding box center [943, 143] width 47 height 16
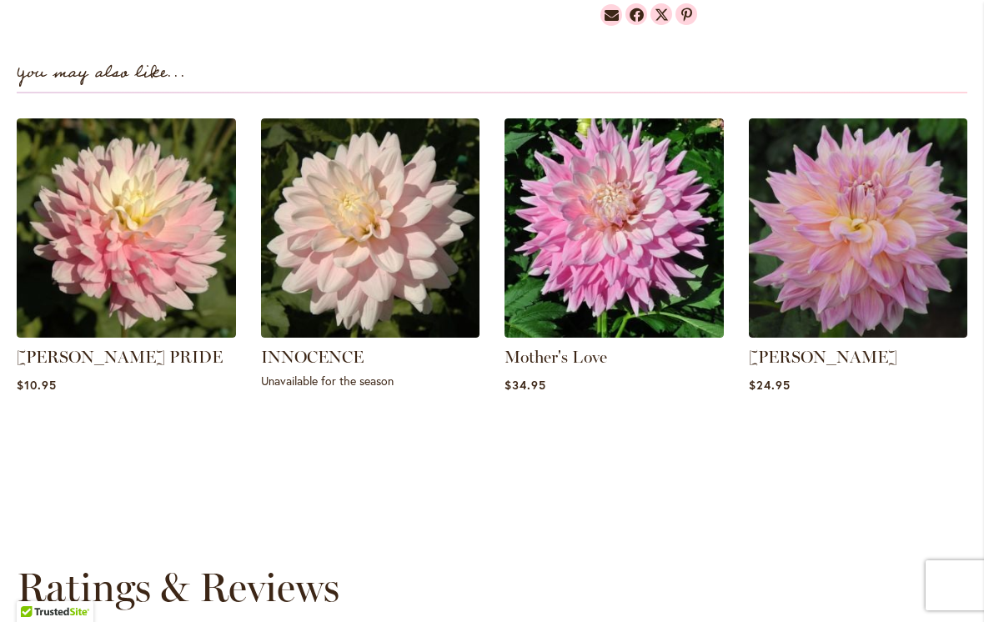
scroll to position [1169, 0]
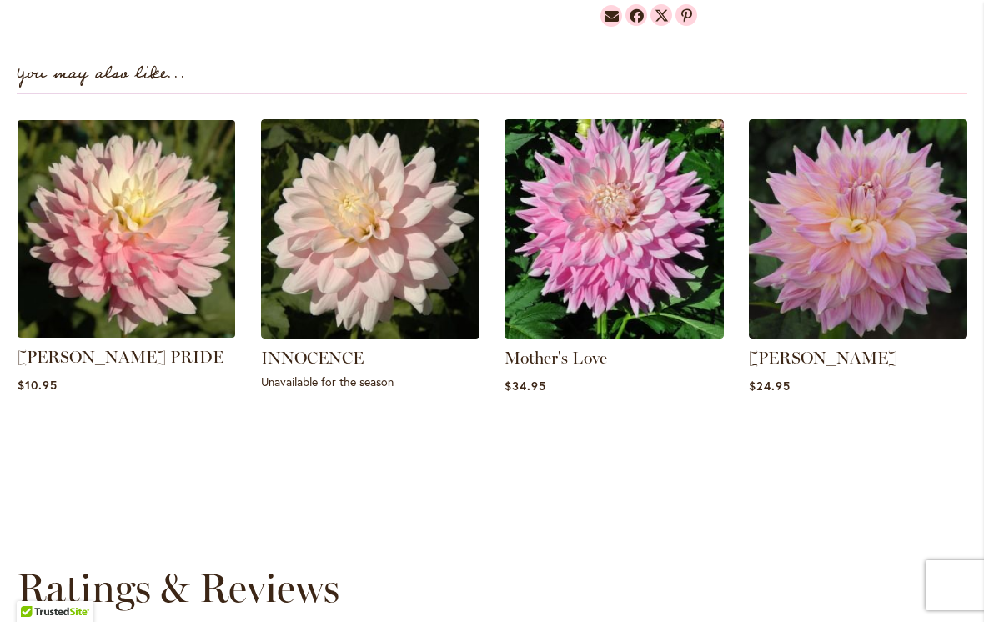
click at [118, 222] on img at bounding box center [126, 229] width 228 height 228
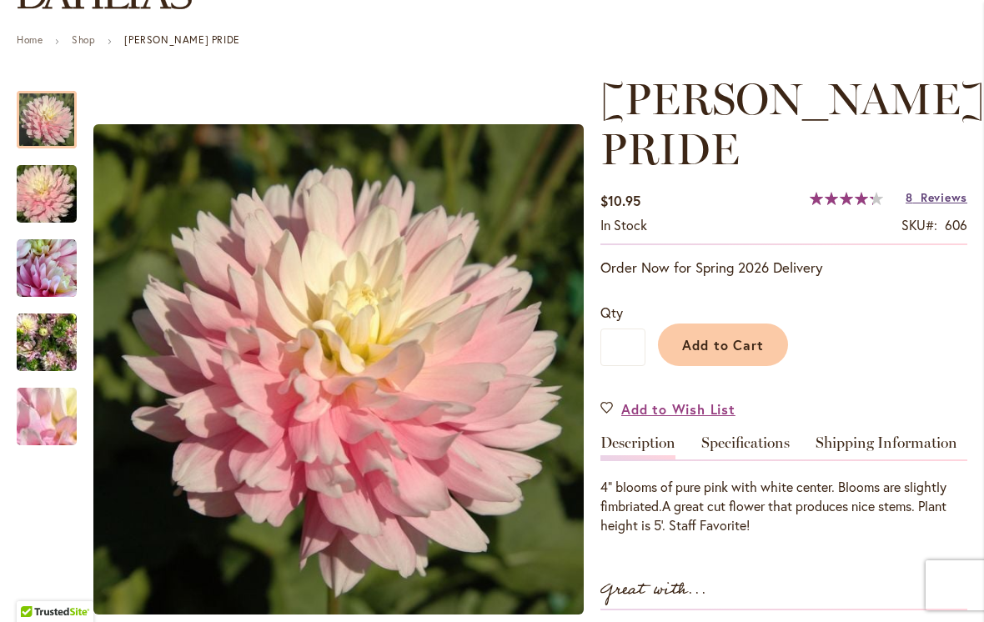
click at [949, 202] on span "Reviews" at bounding box center [943, 197] width 47 height 16
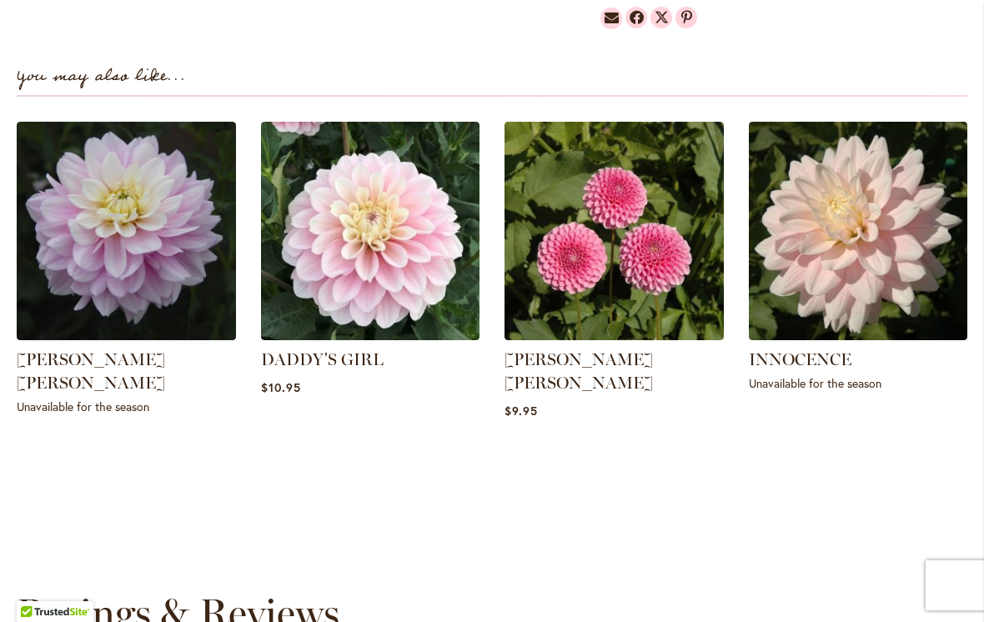
scroll to position [1185, 0]
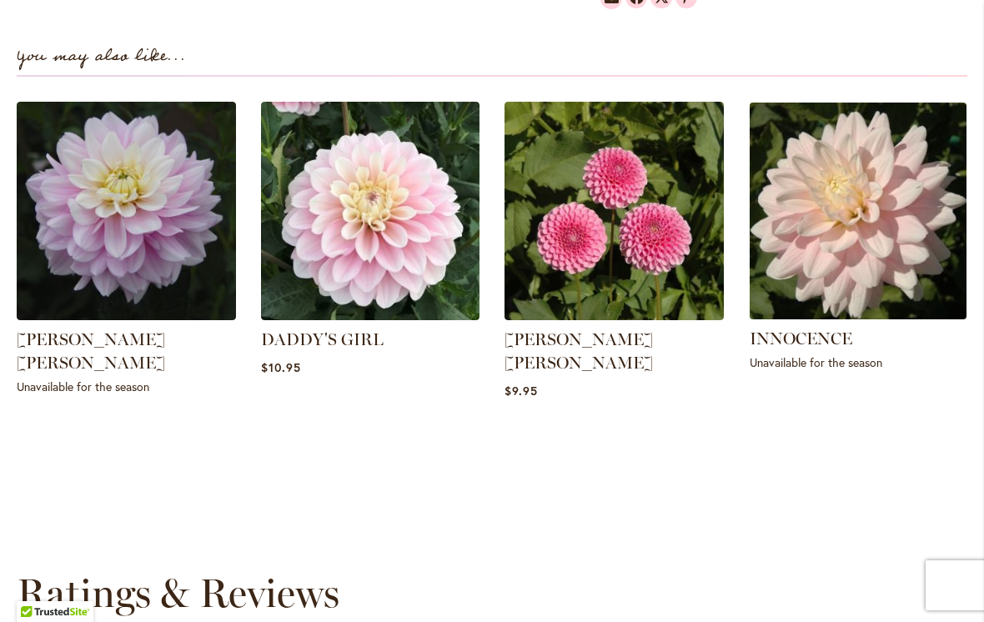
click at [857, 272] on img at bounding box center [858, 211] width 228 height 228
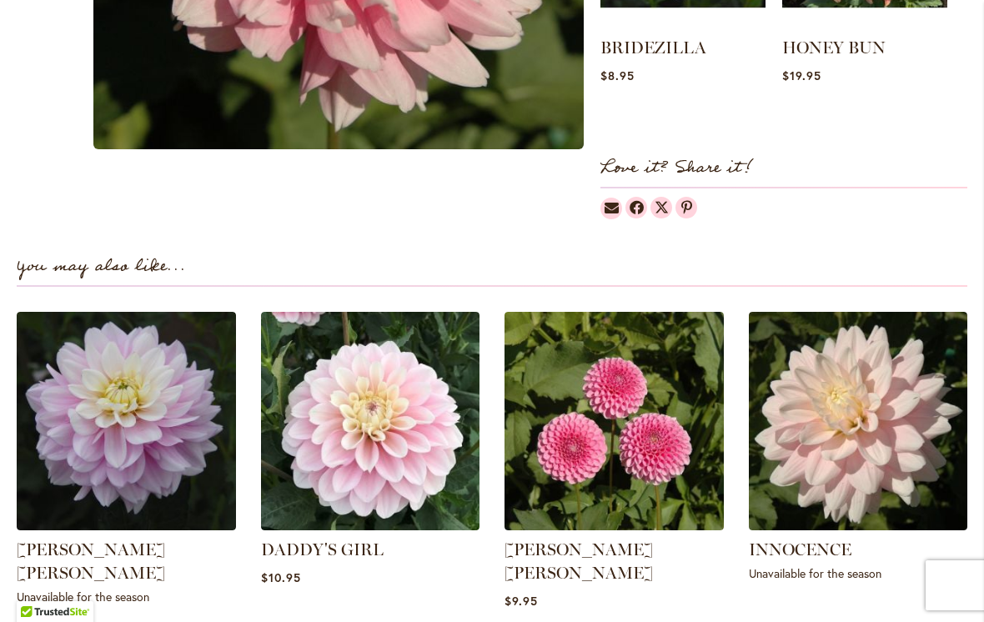
scroll to position [993, 0]
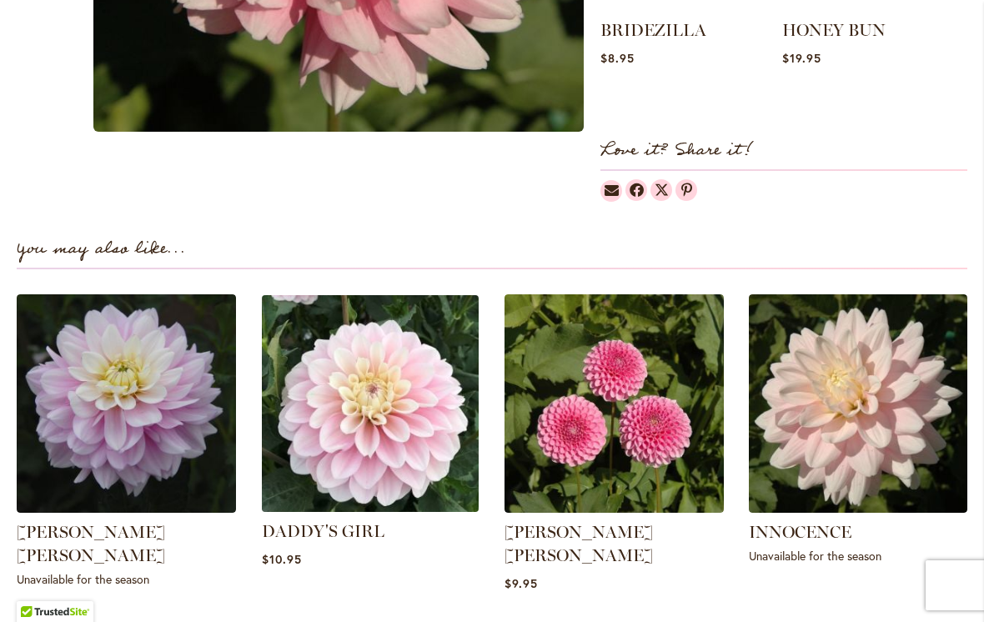
click at [412, 420] on img at bounding box center [370, 403] width 228 height 228
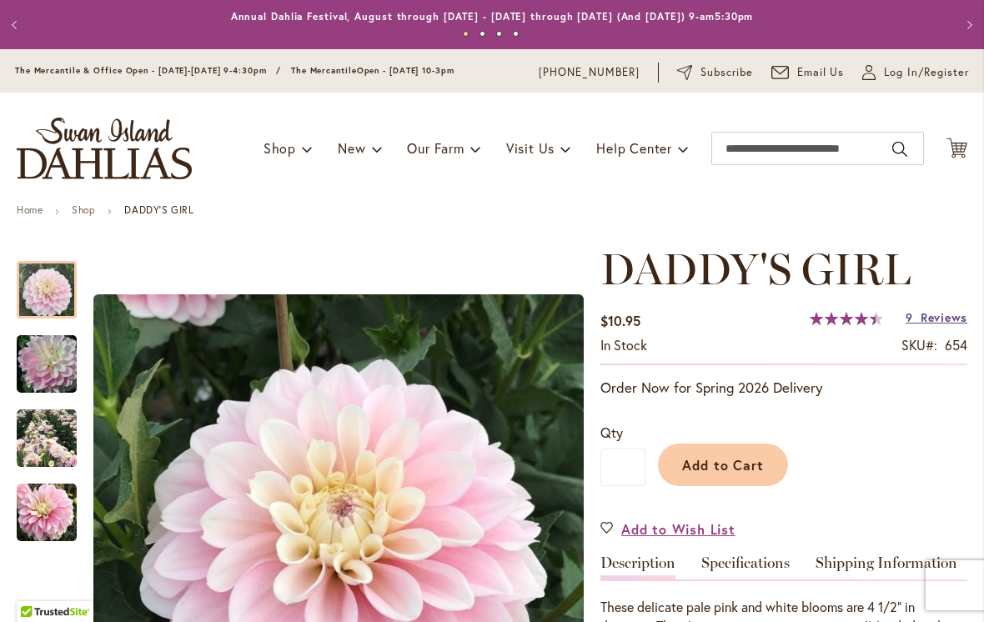
click at [945, 322] on span "Reviews" at bounding box center [943, 317] width 47 height 16
click at [757, 159] on input "Search" at bounding box center [817, 148] width 213 height 33
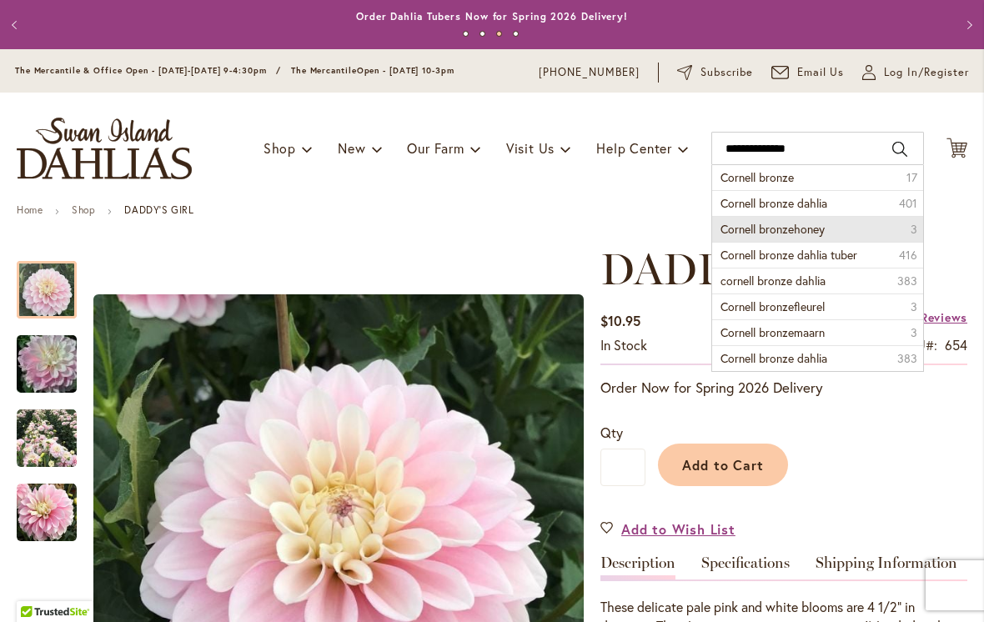
click at [829, 218] on li "Cornell bronzehoney 3" at bounding box center [817, 229] width 211 height 26
type input "**********"
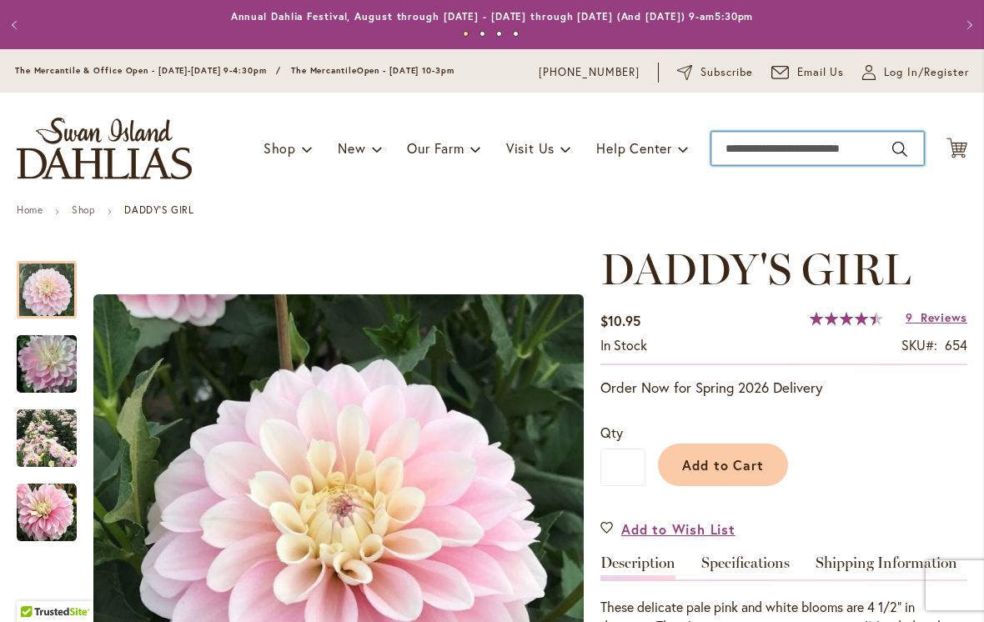
click at [729, 142] on input "Search" at bounding box center [817, 148] width 213 height 33
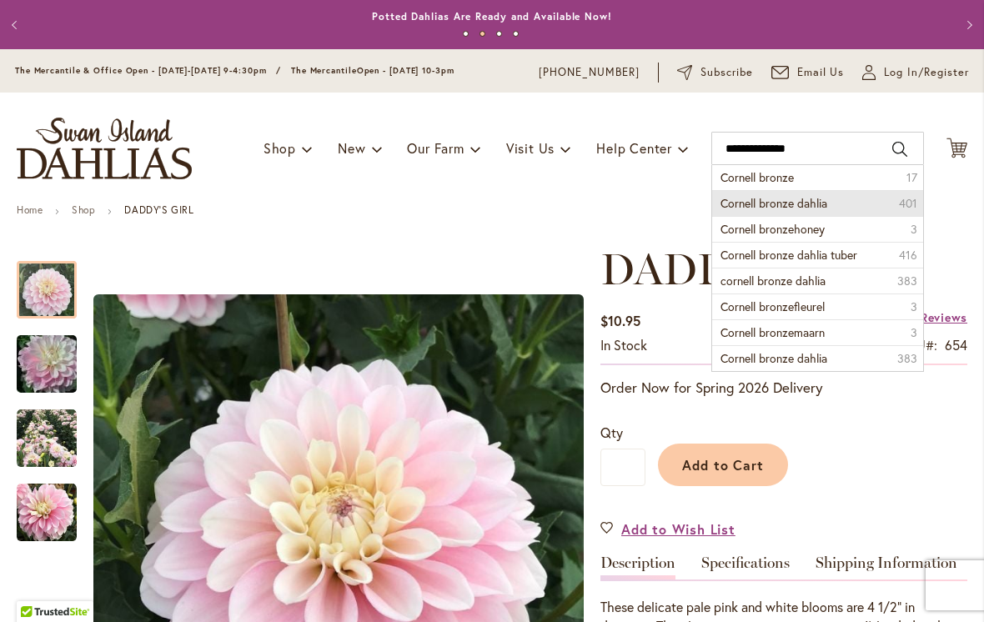
click at [820, 207] on span "Cornell bronze dahlia" at bounding box center [773, 203] width 107 height 16
type input "**********"
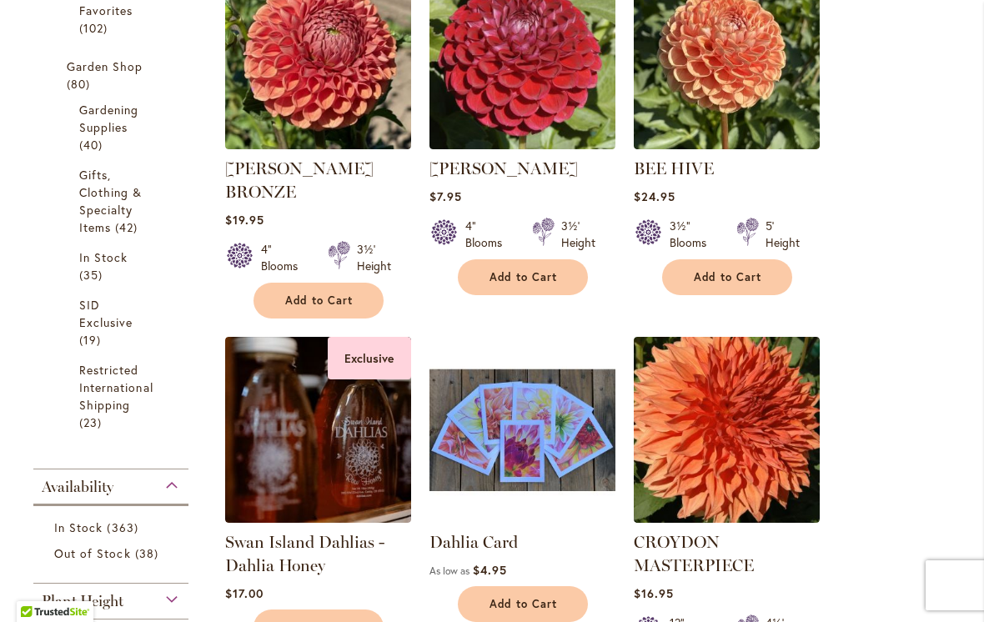
scroll to position [656, 0]
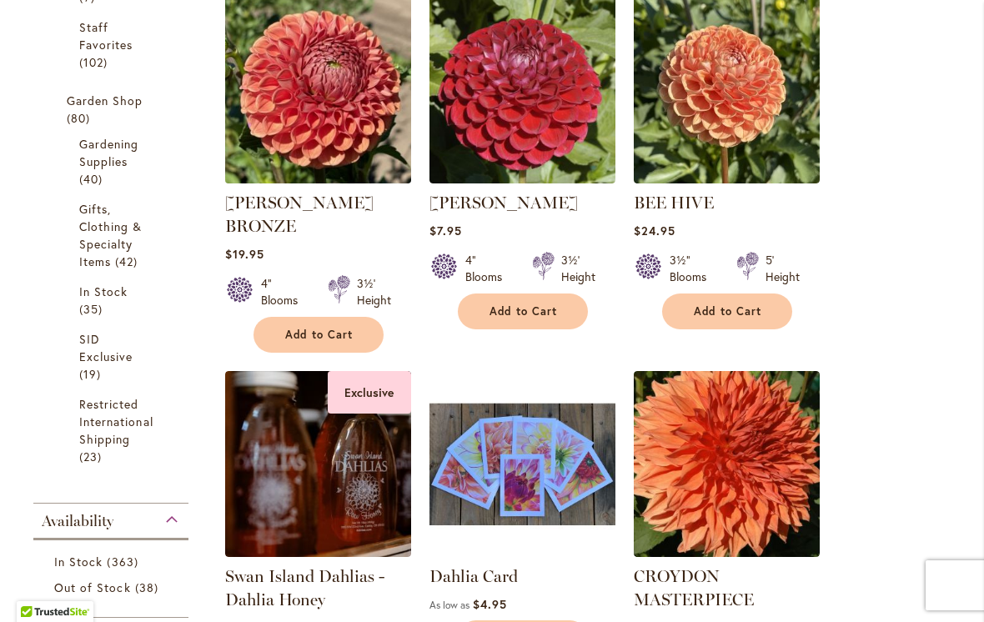
click at [337, 84] on img at bounding box center [317, 89] width 195 height 195
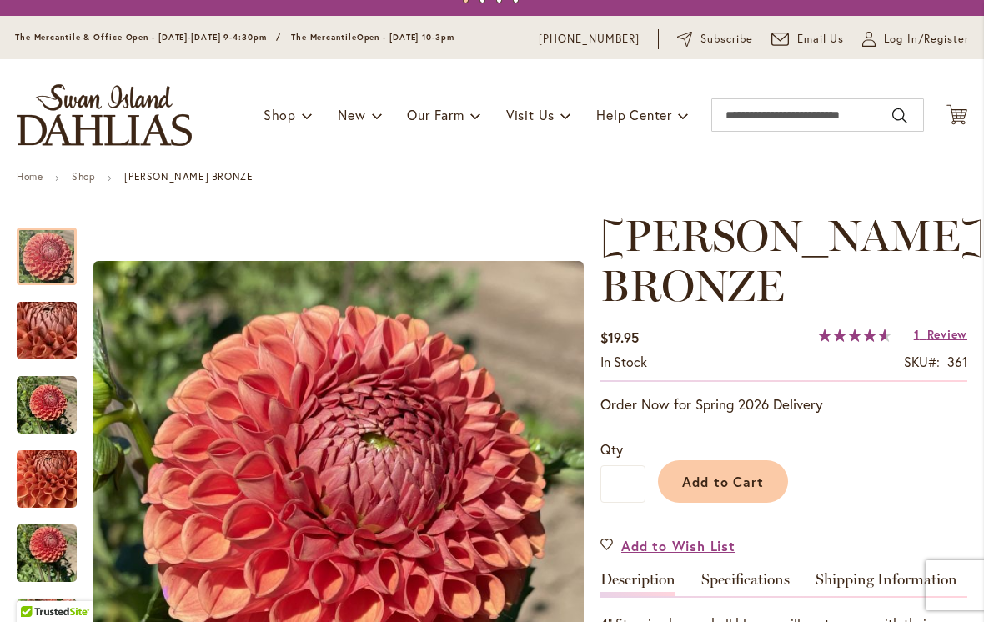
scroll to position [43, 0]
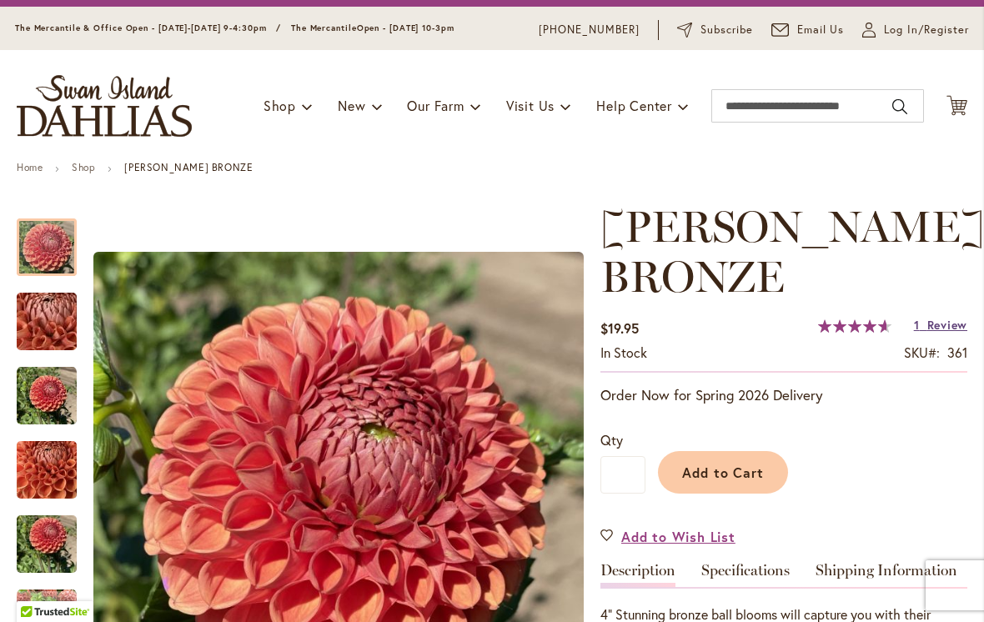
click at [954, 329] on span "Review" at bounding box center [947, 325] width 40 height 16
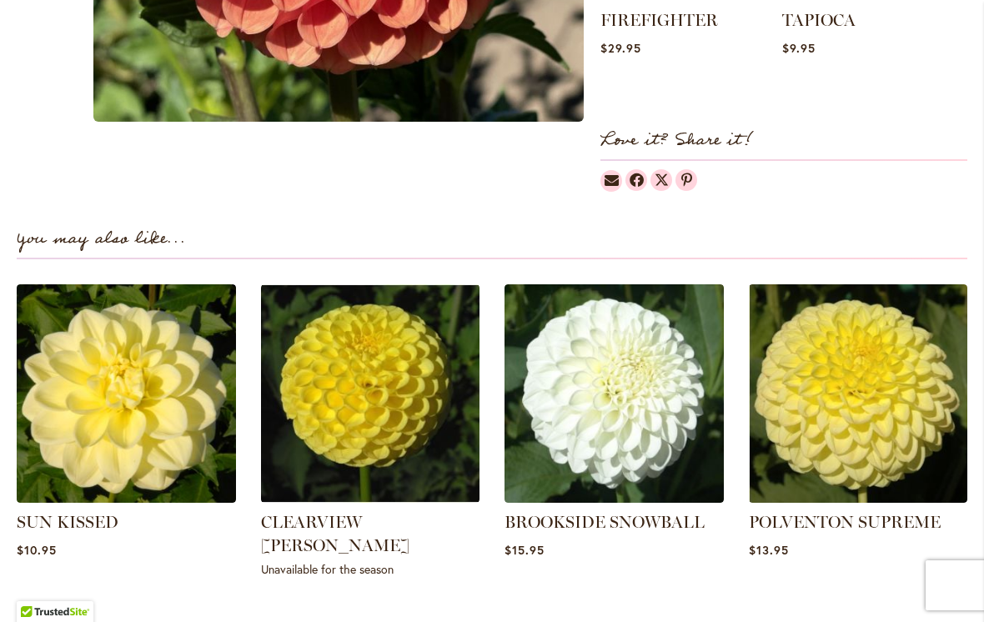
scroll to position [986, 0]
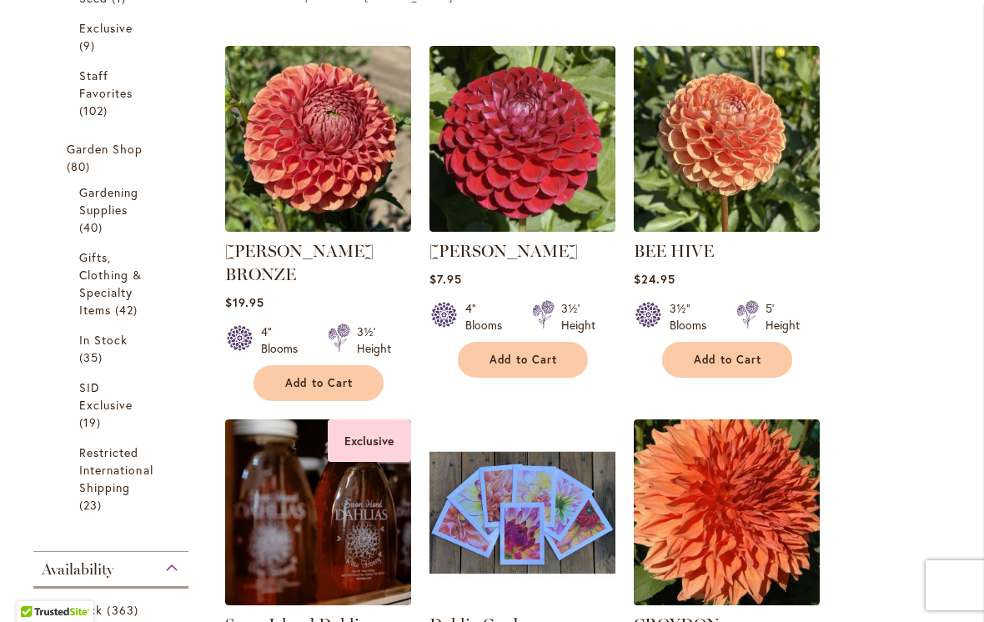
scroll to position [609, 0]
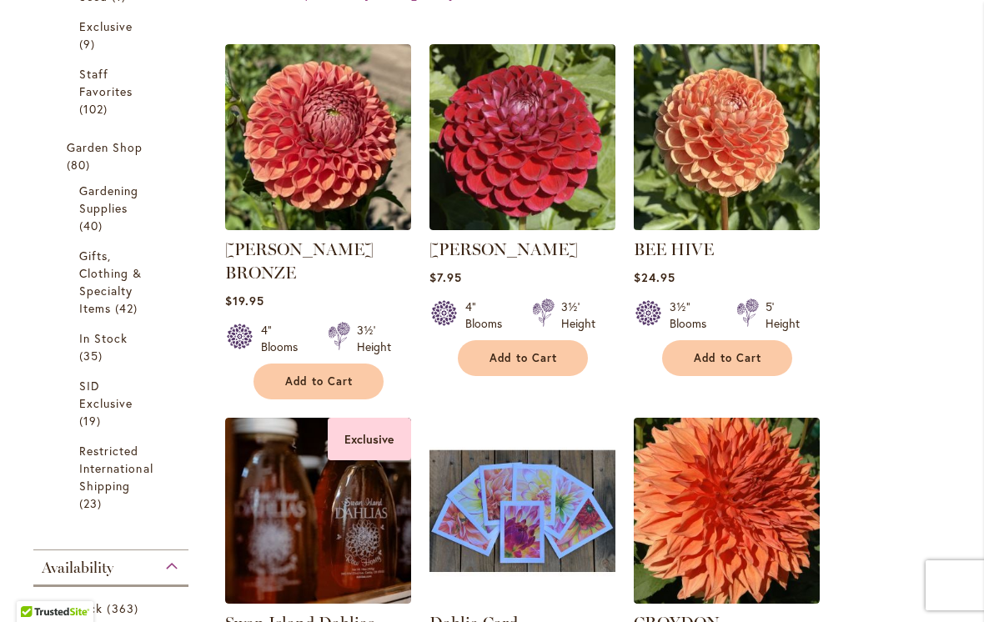
click at [752, 123] on img at bounding box center [725, 136] width 195 height 195
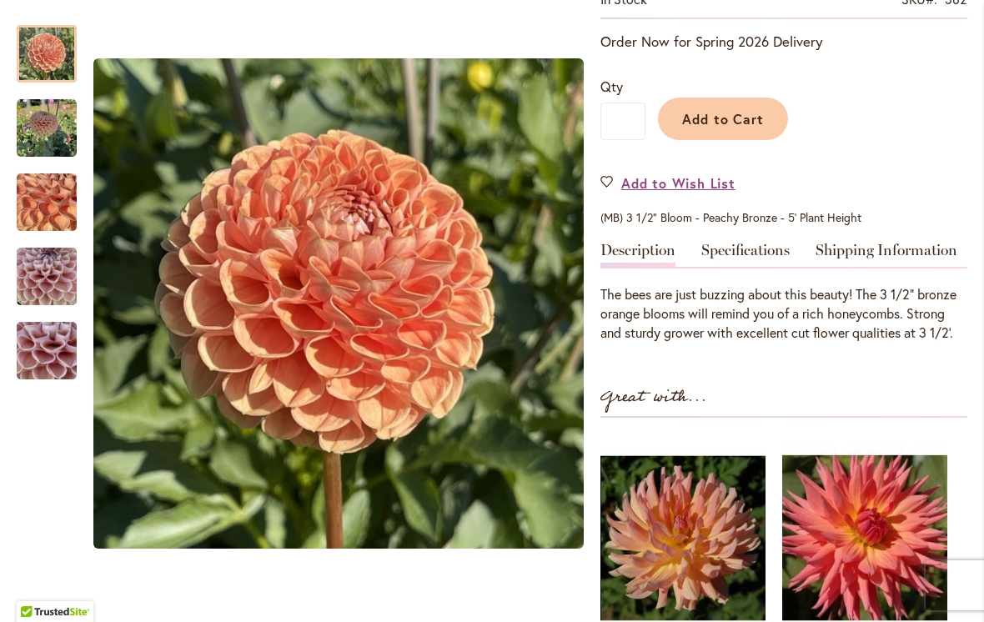
scroll to position [373, 0]
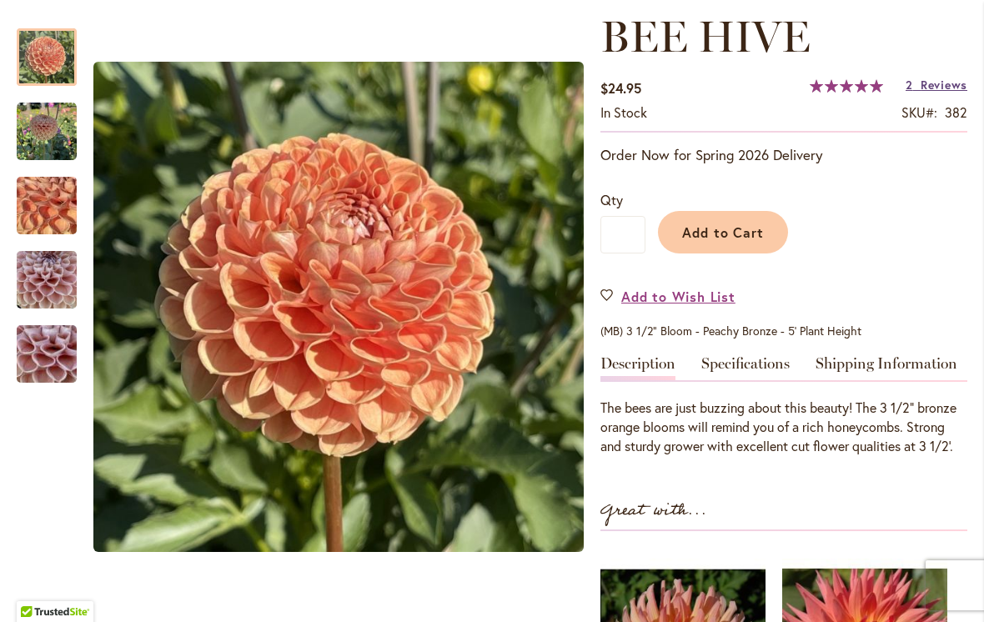
click at [952, 86] on span "Reviews" at bounding box center [943, 85] width 47 height 16
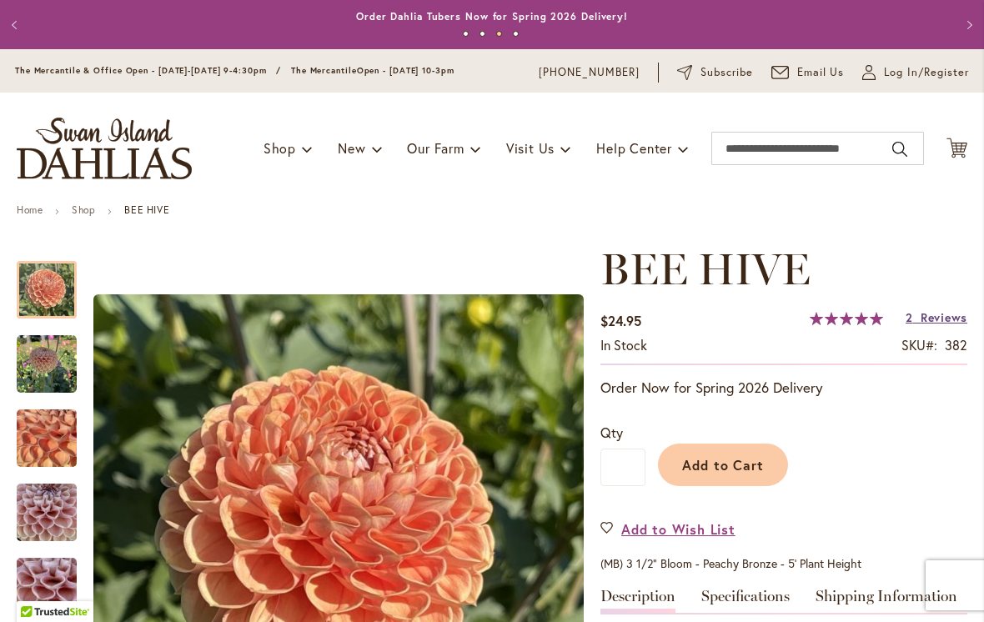
scroll to position [0, 0]
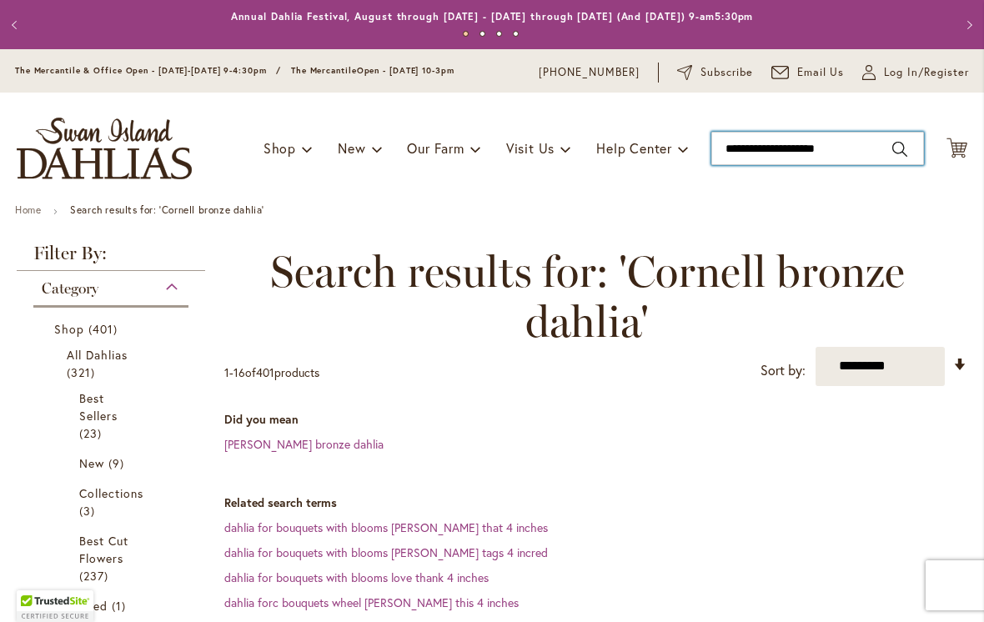
click at [874, 156] on input "**********" at bounding box center [817, 148] width 213 height 33
type input "*"
click at [797, 153] on input "**********" at bounding box center [817, 148] width 213 height 33
click at [761, 153] on input "**********" at bounding box center [817, 148] width 213 height 33
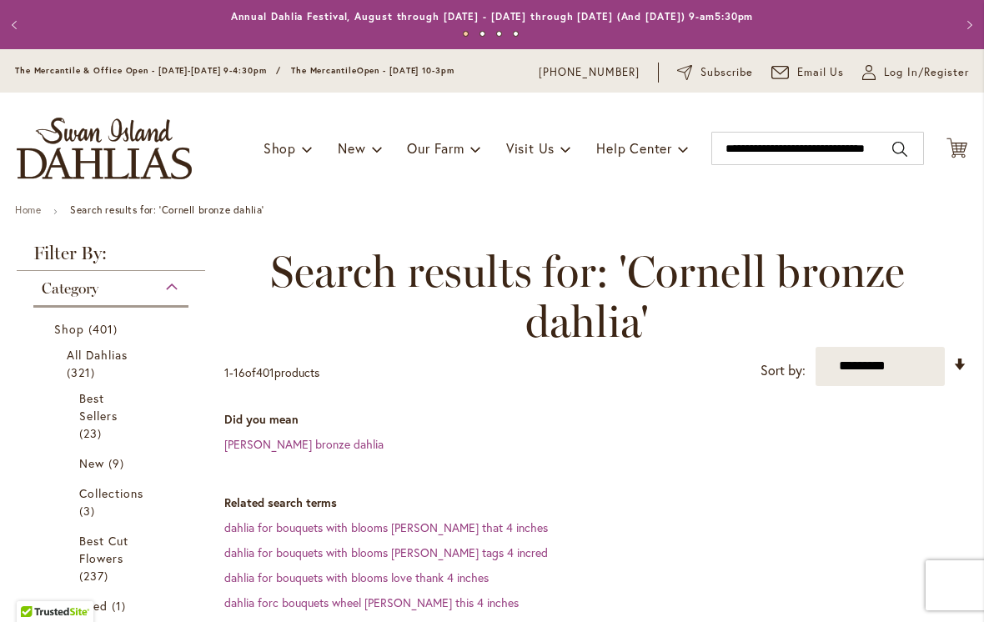
click at [900, 148] on button "Search" at bounding box center [899, 149] width 15 height 27
type input "**********"
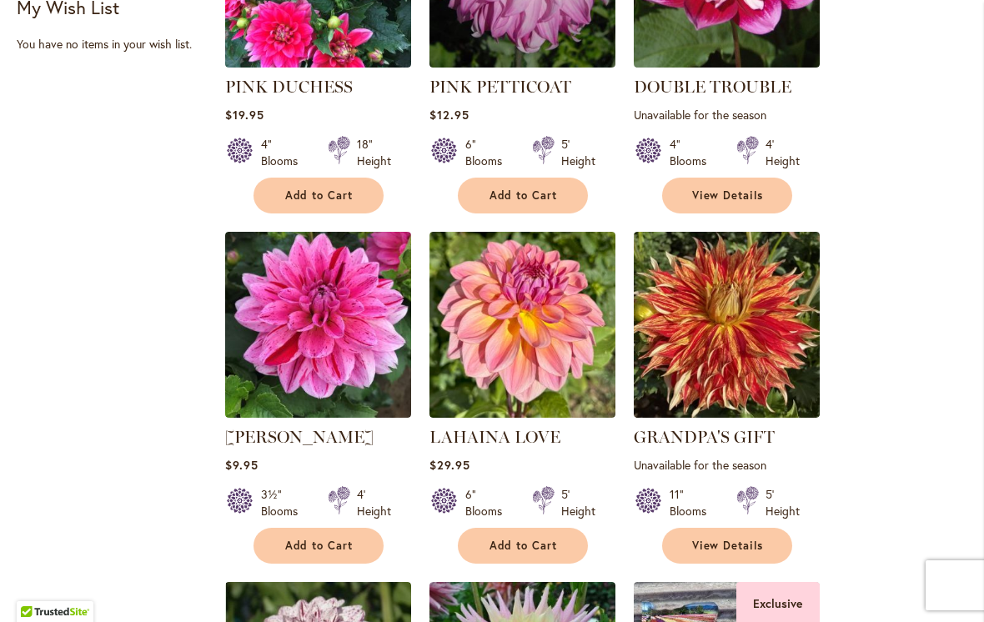
scroll to position [1129, 0]
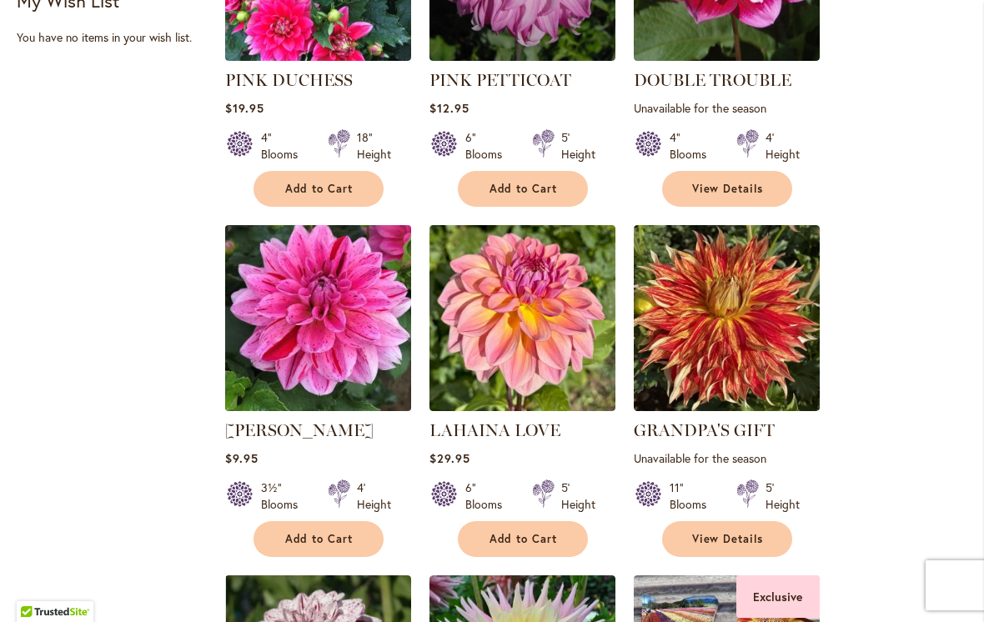
click at [332, 306] on img at bounding box center [317, 317] width 195 height 195
click at [302, 333] on img at bounding box center [317, 317] width 195 height 195
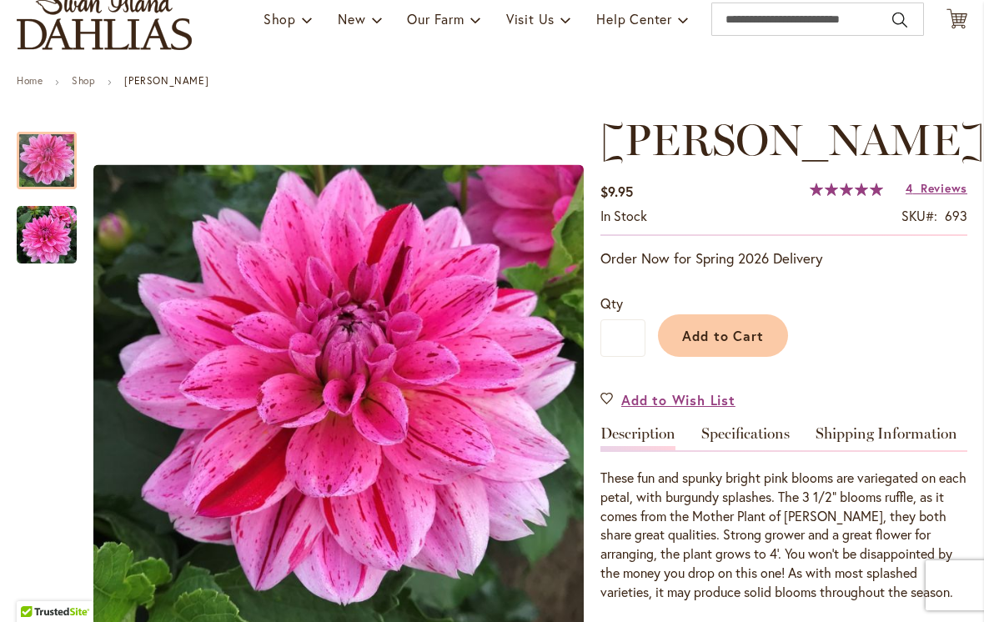
scroll to position [131, 0]
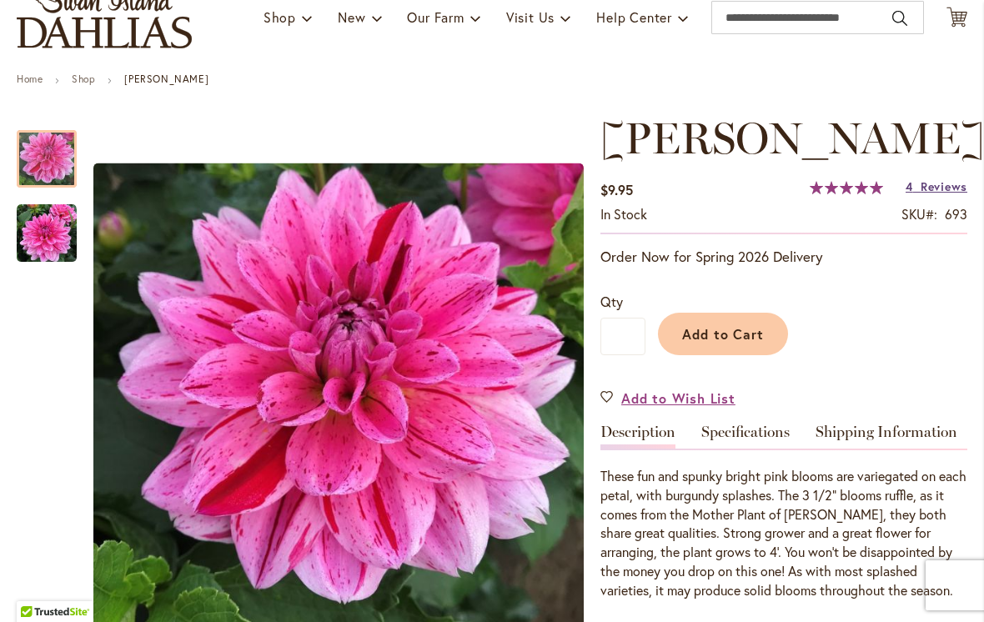
click at [943, 188] on span "Reviews" at bounding box center [943, 186] width 47 height 16
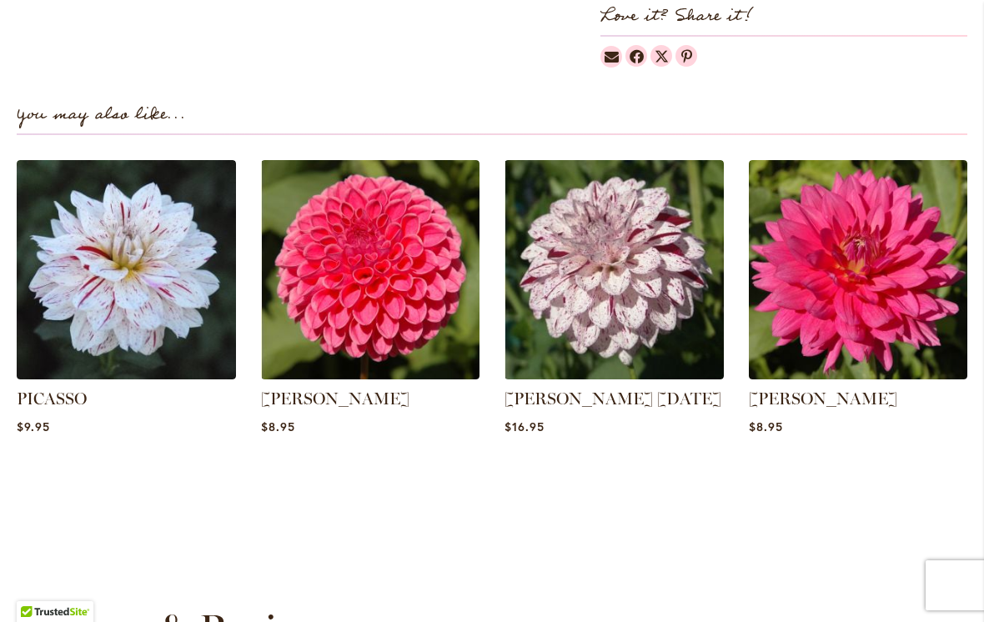
scroll to position [1147, 0]
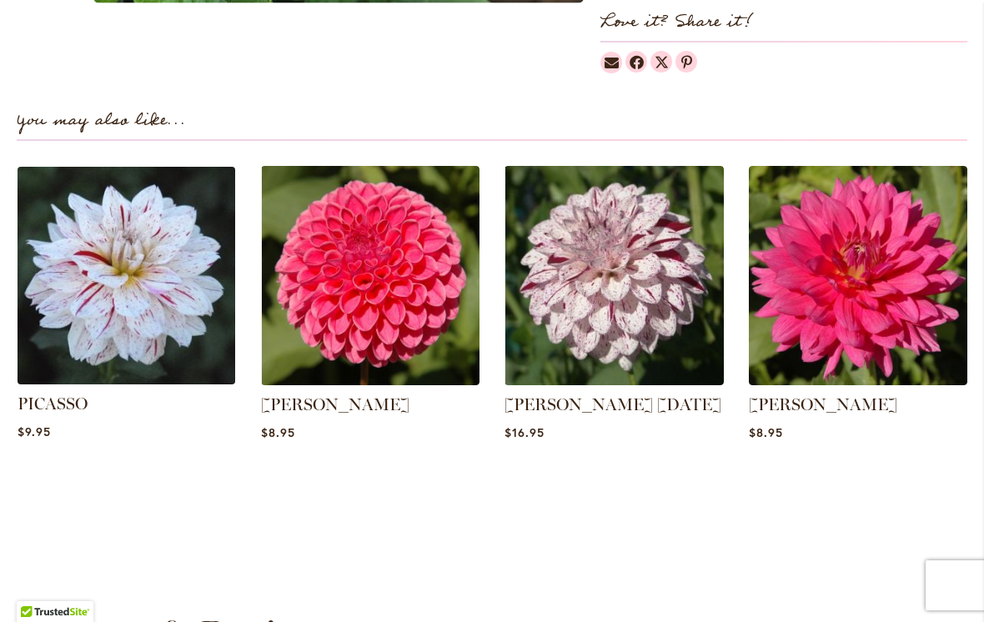
click at [122, 297] on img at bounding box center [126, 276] width 228 height 228
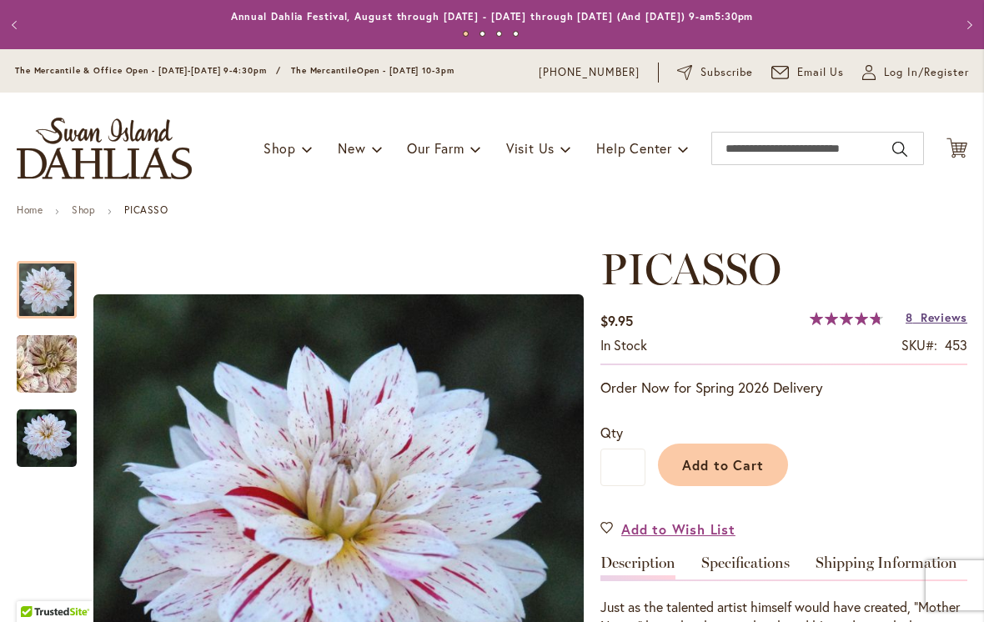
click at [948, 323] on span "Reviews" at bounding box center [943, 317] width 47 height 16
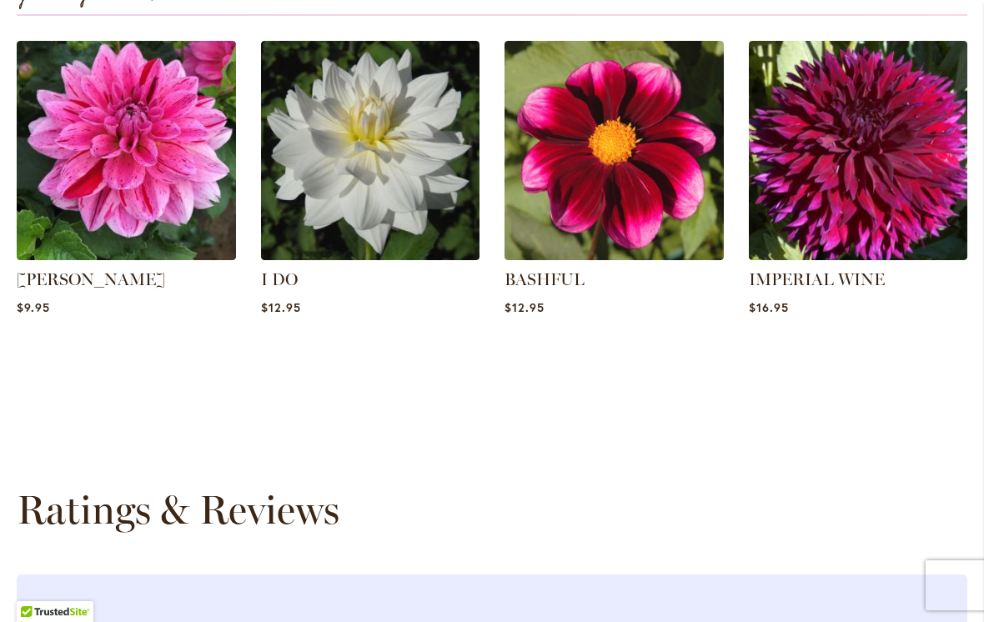
scroll to position [1252, 0]
